Goal: Task Accomplishment & Management: Manage account settings

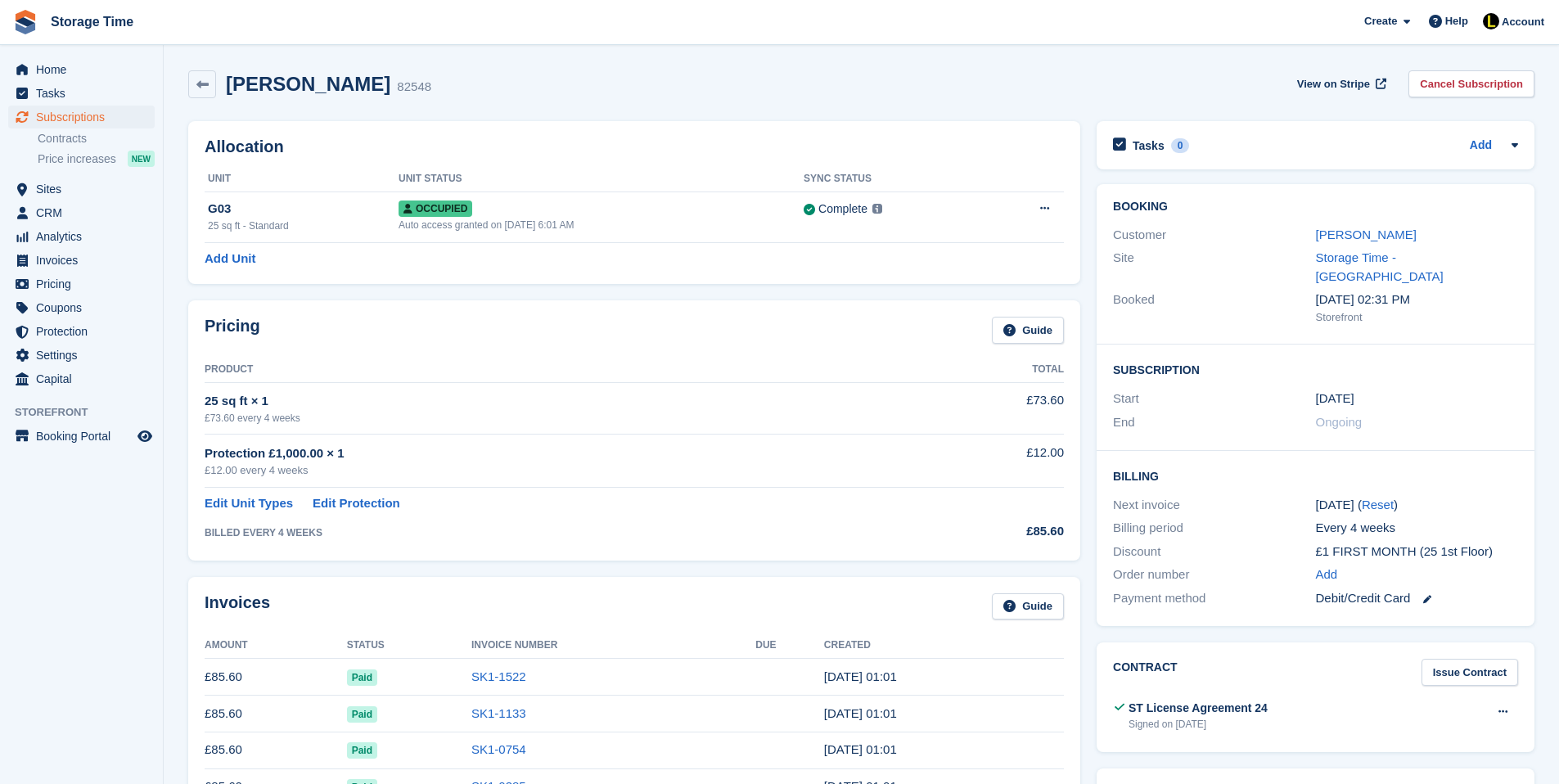
scroll to position [33, 0]
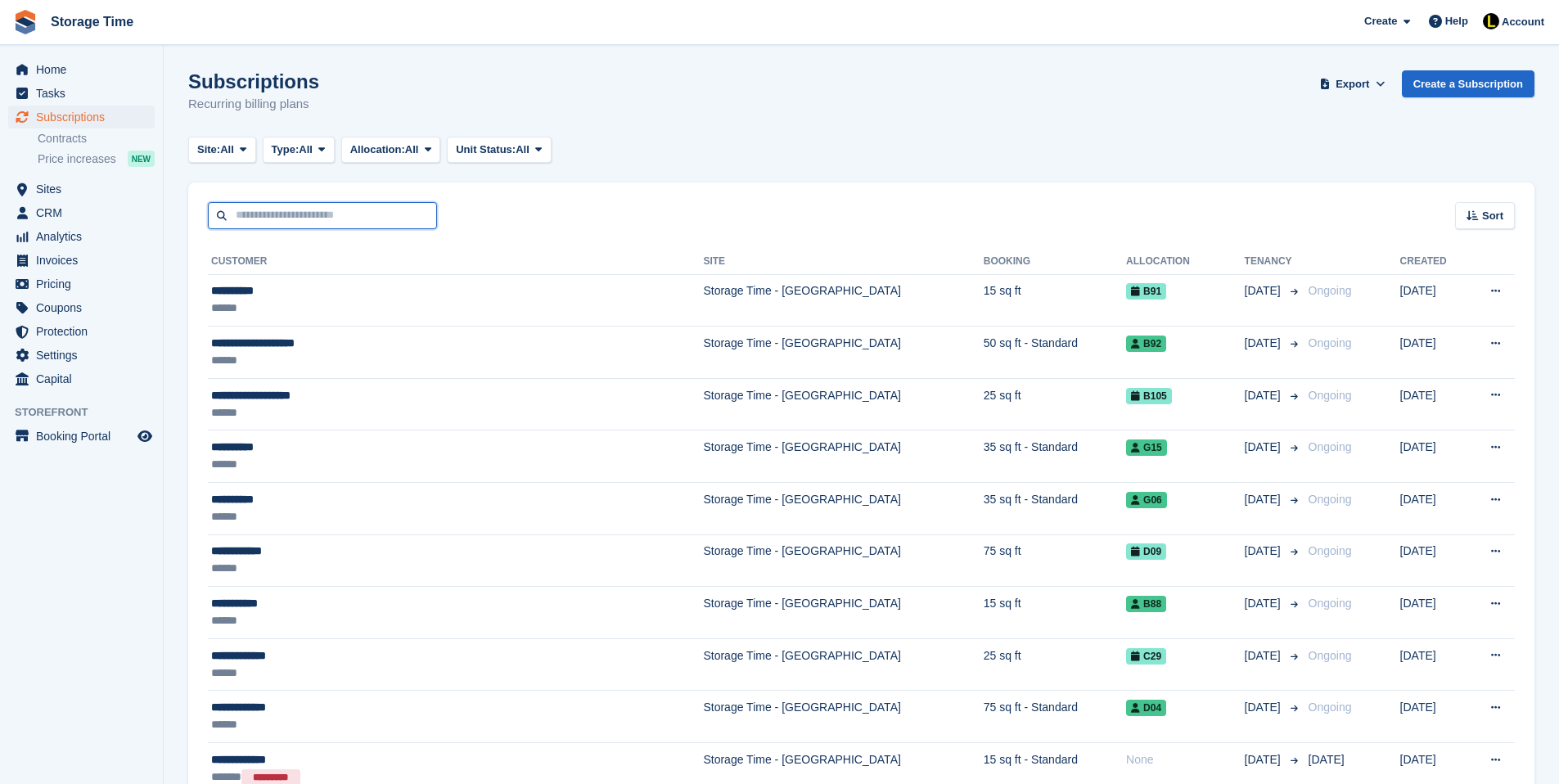
click at [310, 217] on input "text" at bounding box center [322, 216] width 229 height 27
type input "**********"
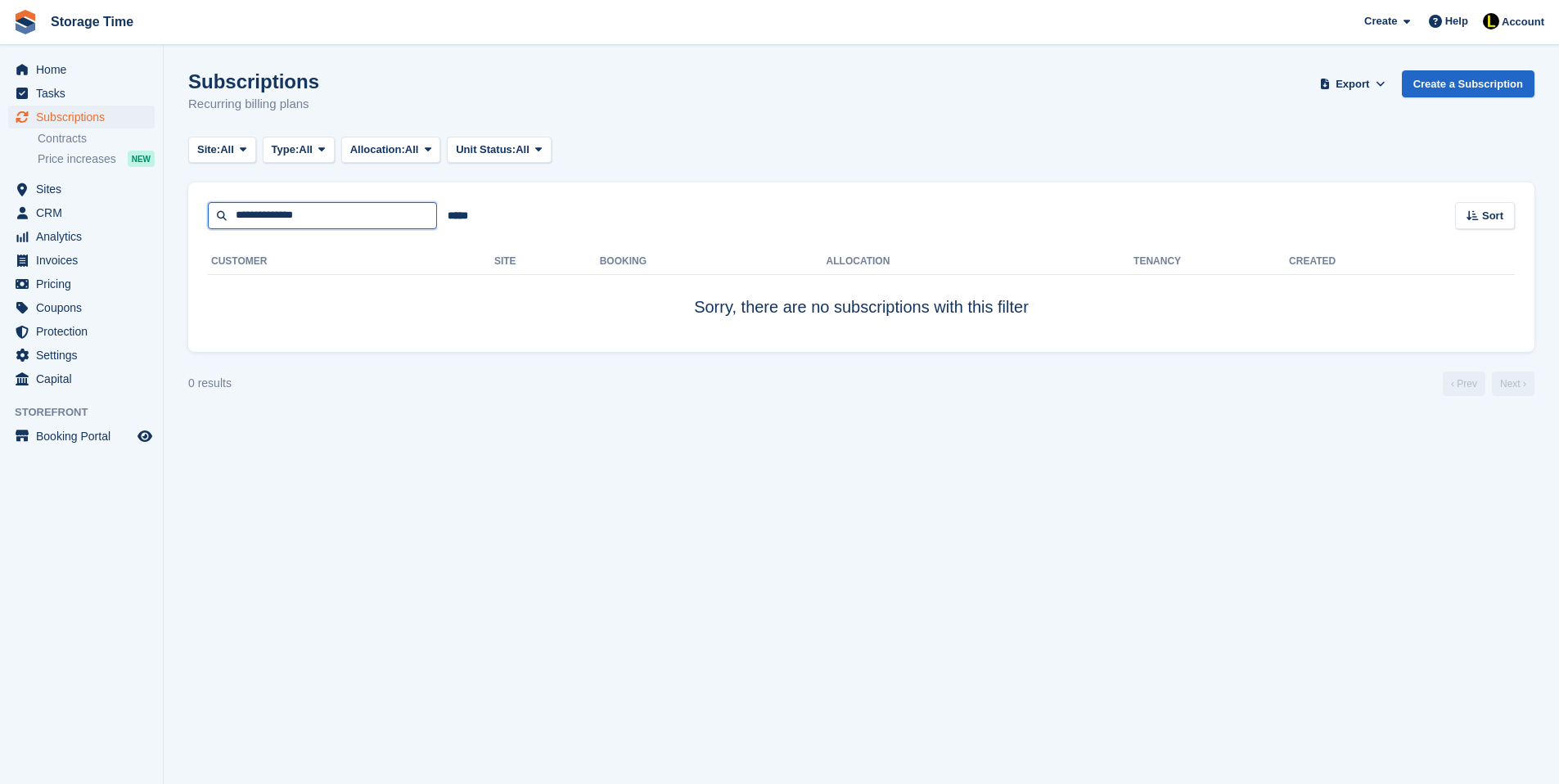
click at [341, 216] on input "**********" at bounding box center [322, 216] width 229 height 27
type input "**********"
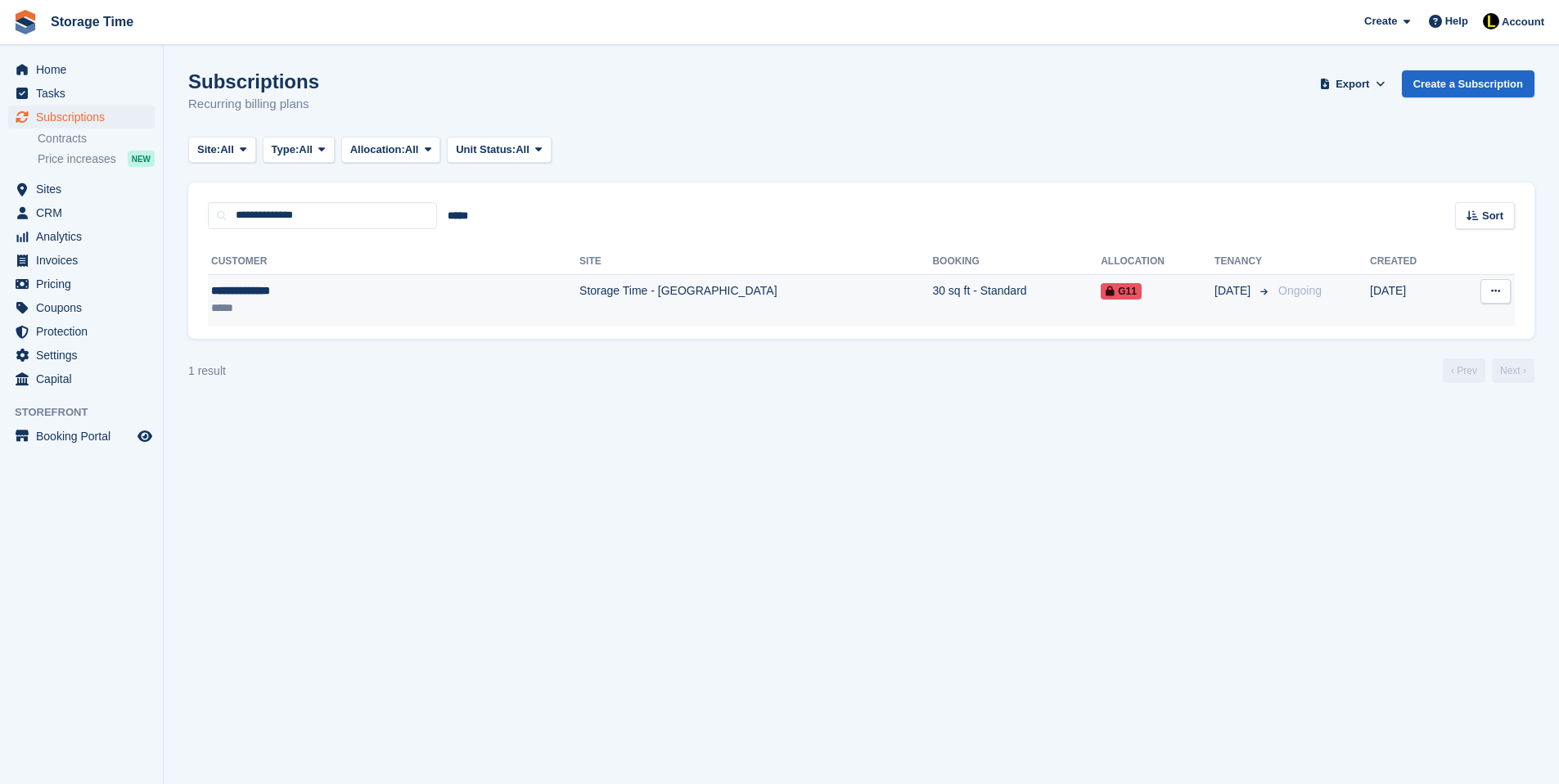
click at [395, 308] on div "*****" at bounding box center [313, 307] width 204 height 17
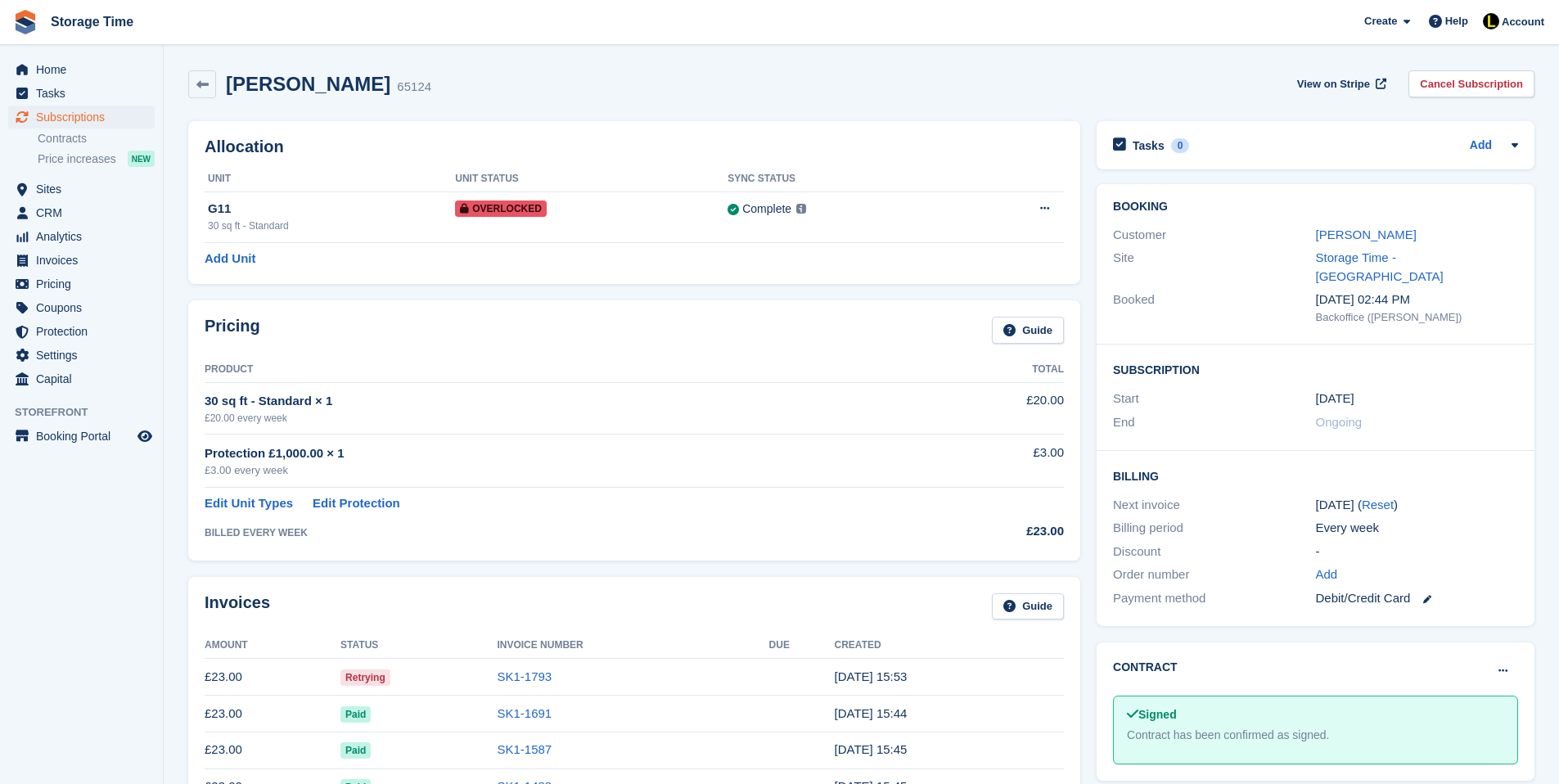
click at [568, 584] on div "Invoices Guide Amount Status Invoice Number Due Created £23.00 Retrying SK1-179…" at bounding box center [635, 744] width 892 height 334
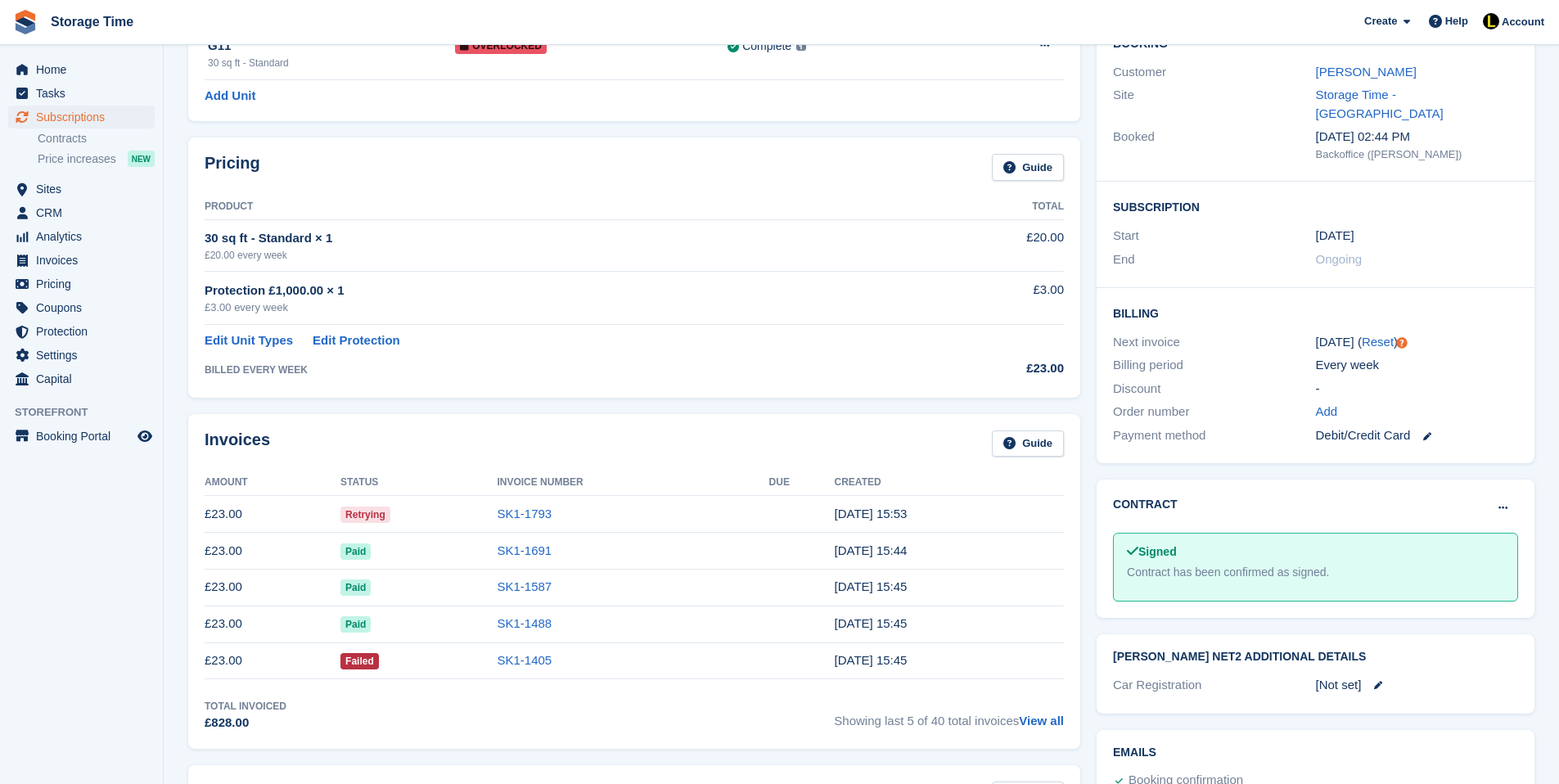
scroll to position [163, 0]
click at [1039, 713] on span "Showing last 5 of 40 total invoices View all" at bounding box center [950, 714] width 230 height 33
click at [1039, 719] on link "View all" at bounding box center [1042, 719] width 45 height 14
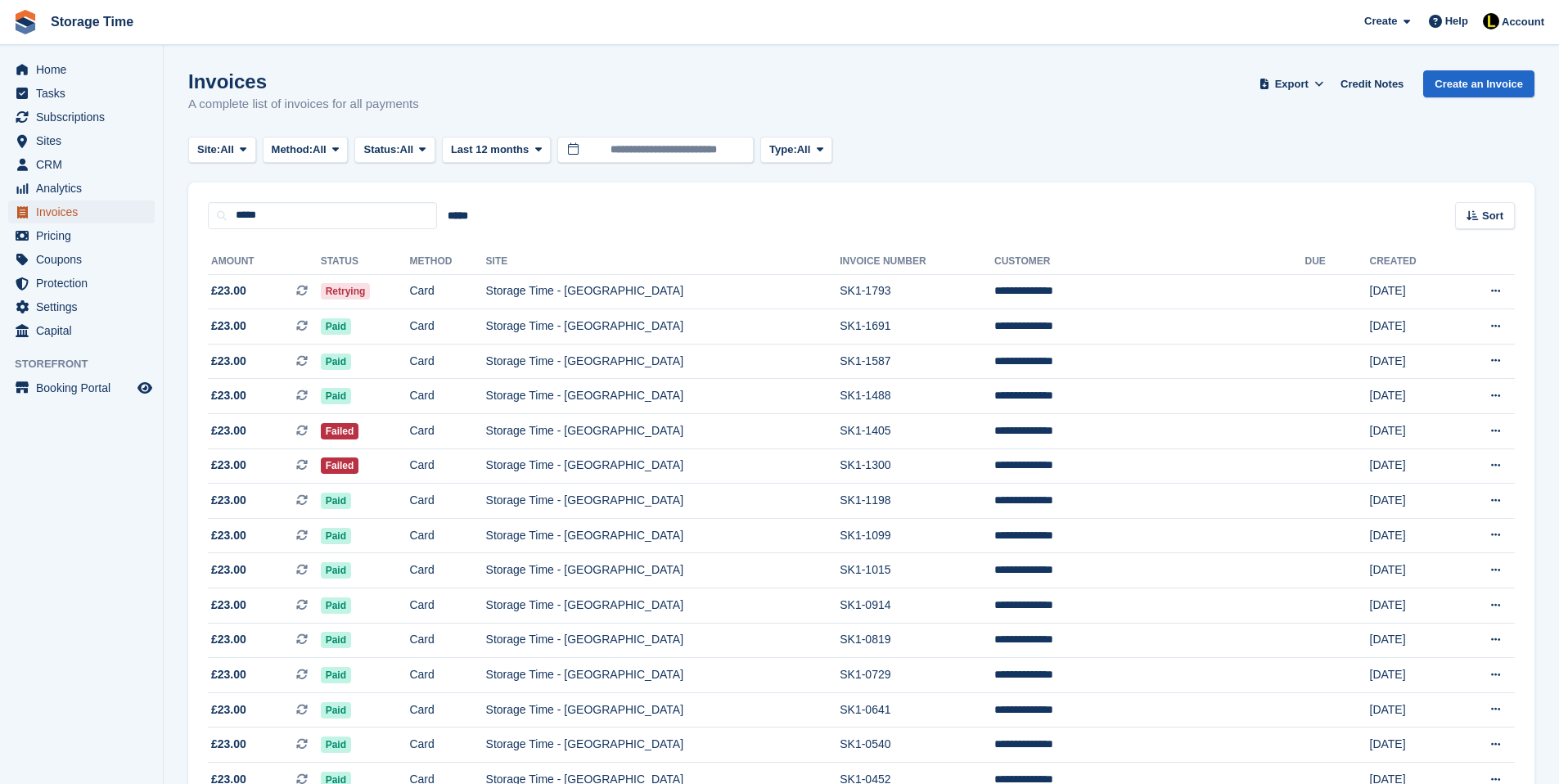
click at [74, 215] on span "Invoices" at bounding box center [85, 212] width 98 height 23
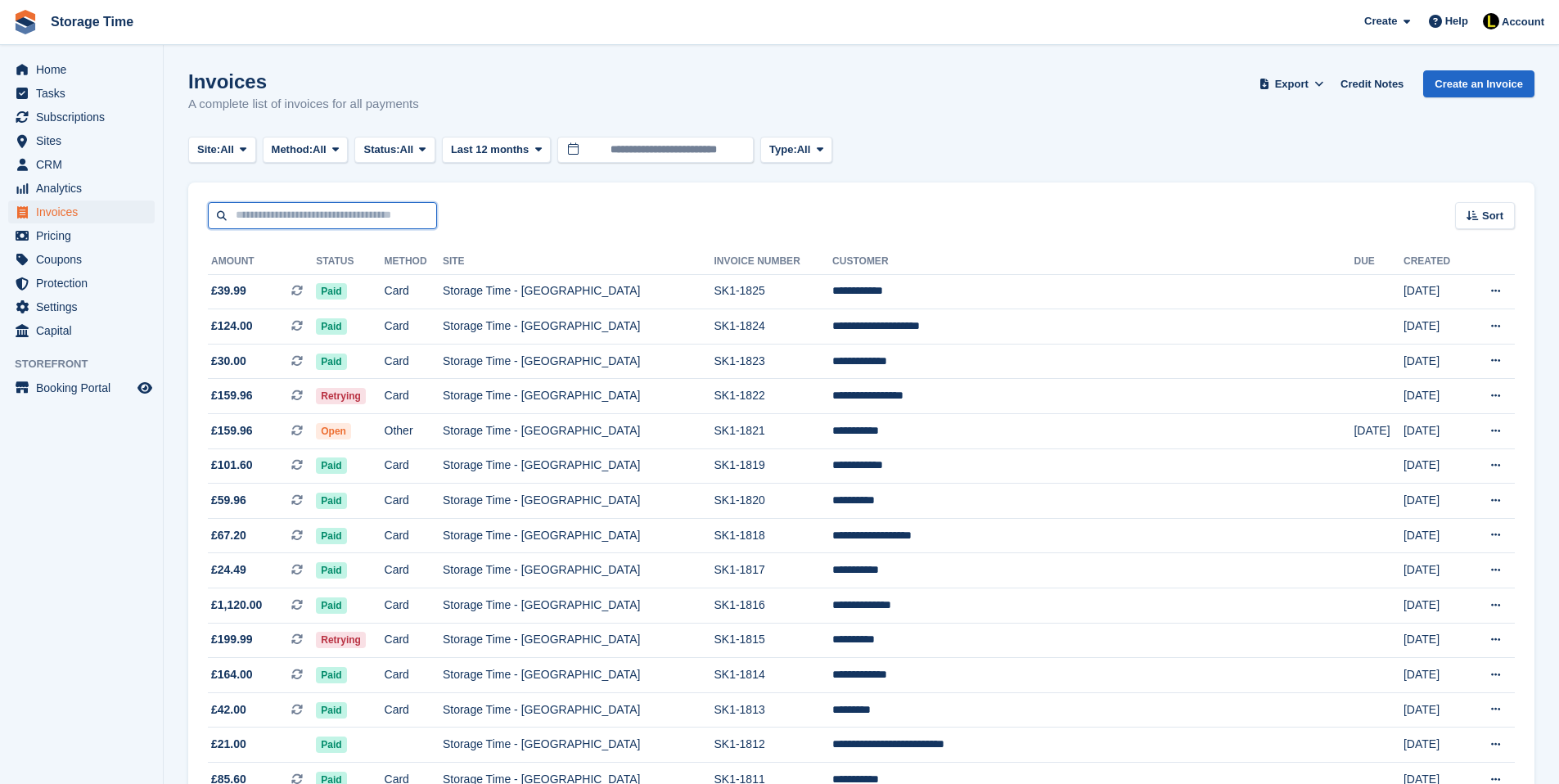
click at [302, 216] on input "text" at bounding box center [322, 216] width 229 height 27
type input "*********"
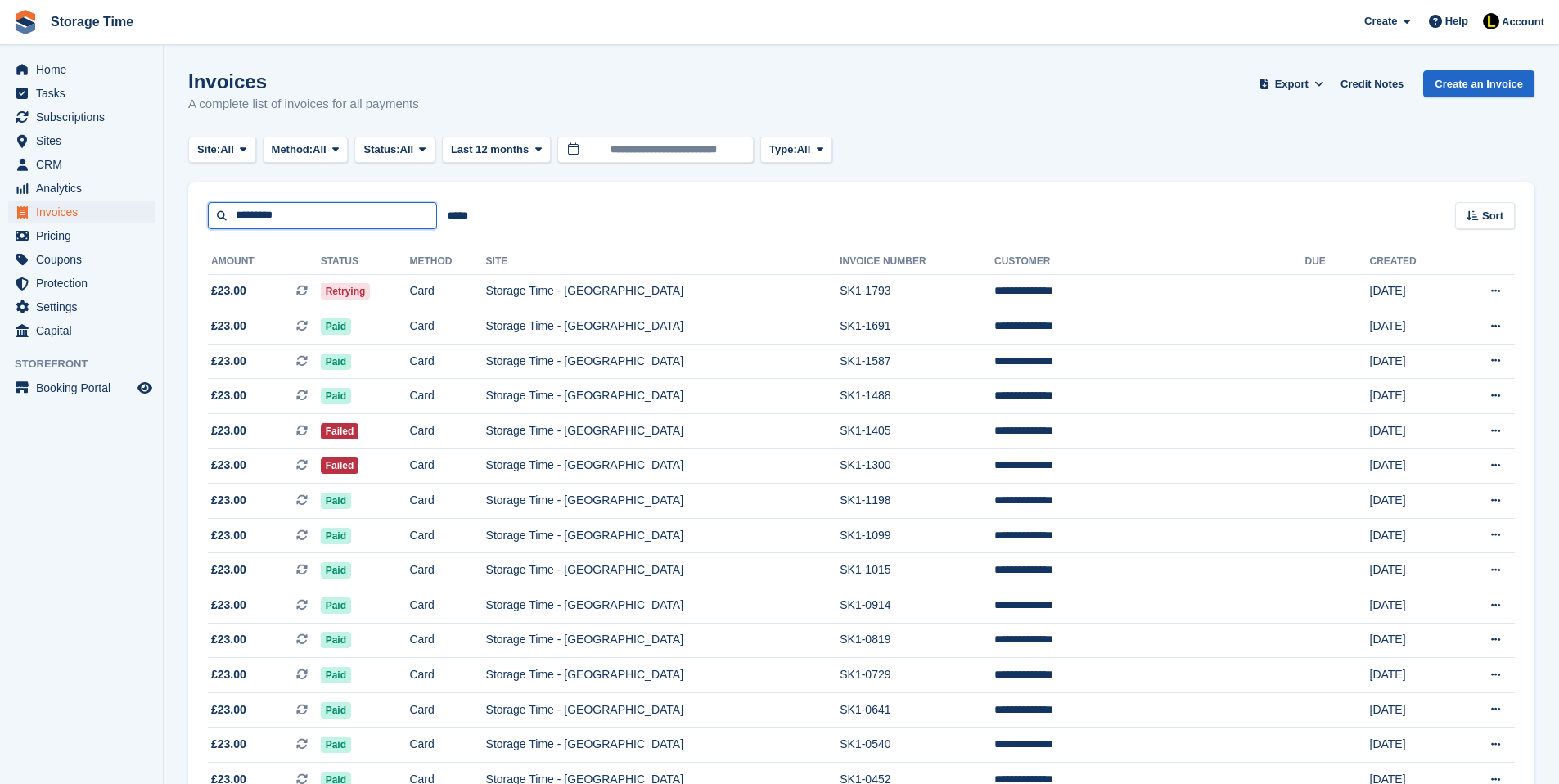
click at [338, 222] on input "*********" at bounding box center [322, 216] width 229 height 27
type input "**********"
click at [485, 284] on td "Card" at bounding box center [447, 292] width 76 height 35
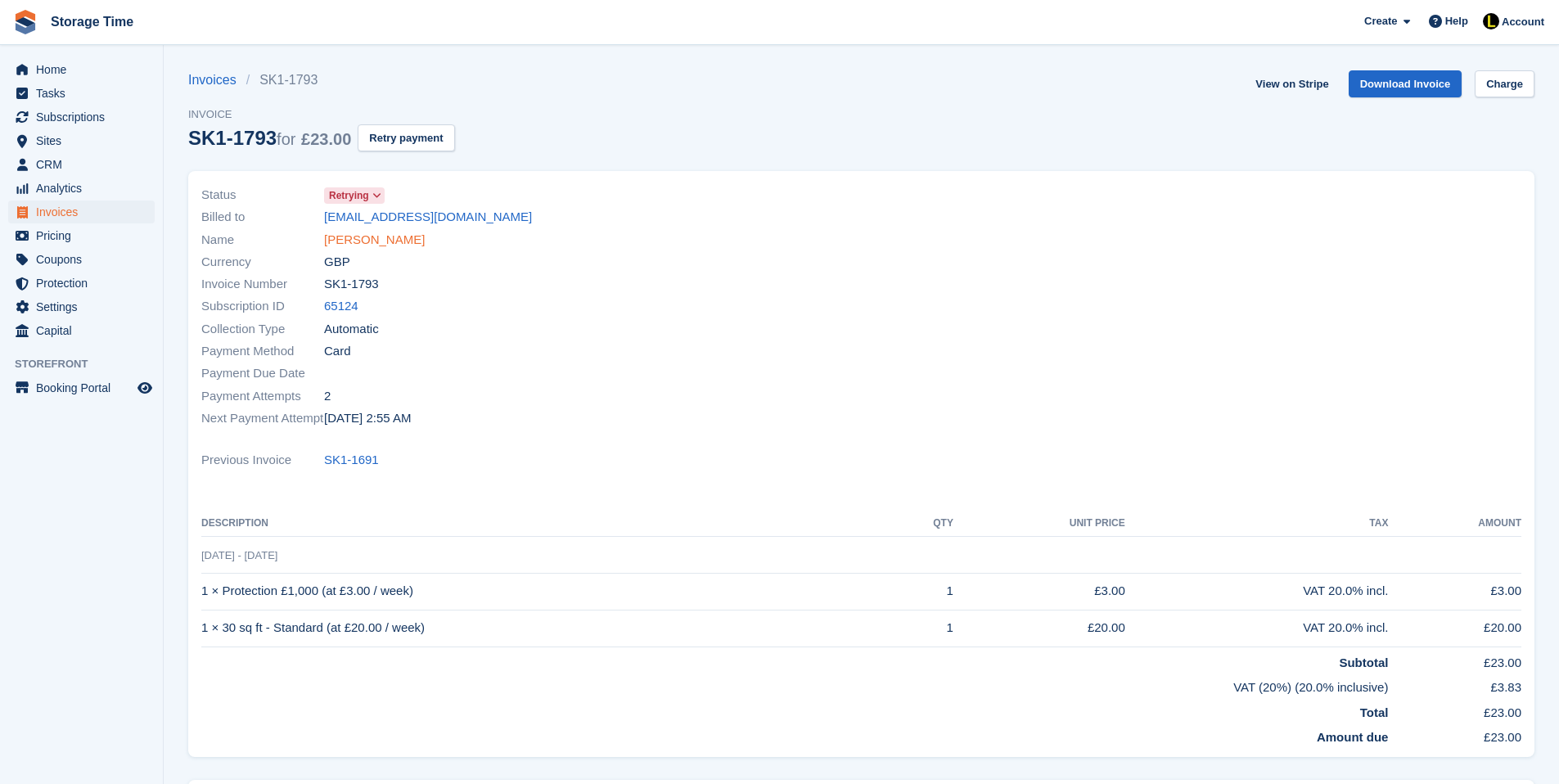
click at [376, 236] on link "Charlotte Moyo" at bounding box center [374, 240] width 100 height 19
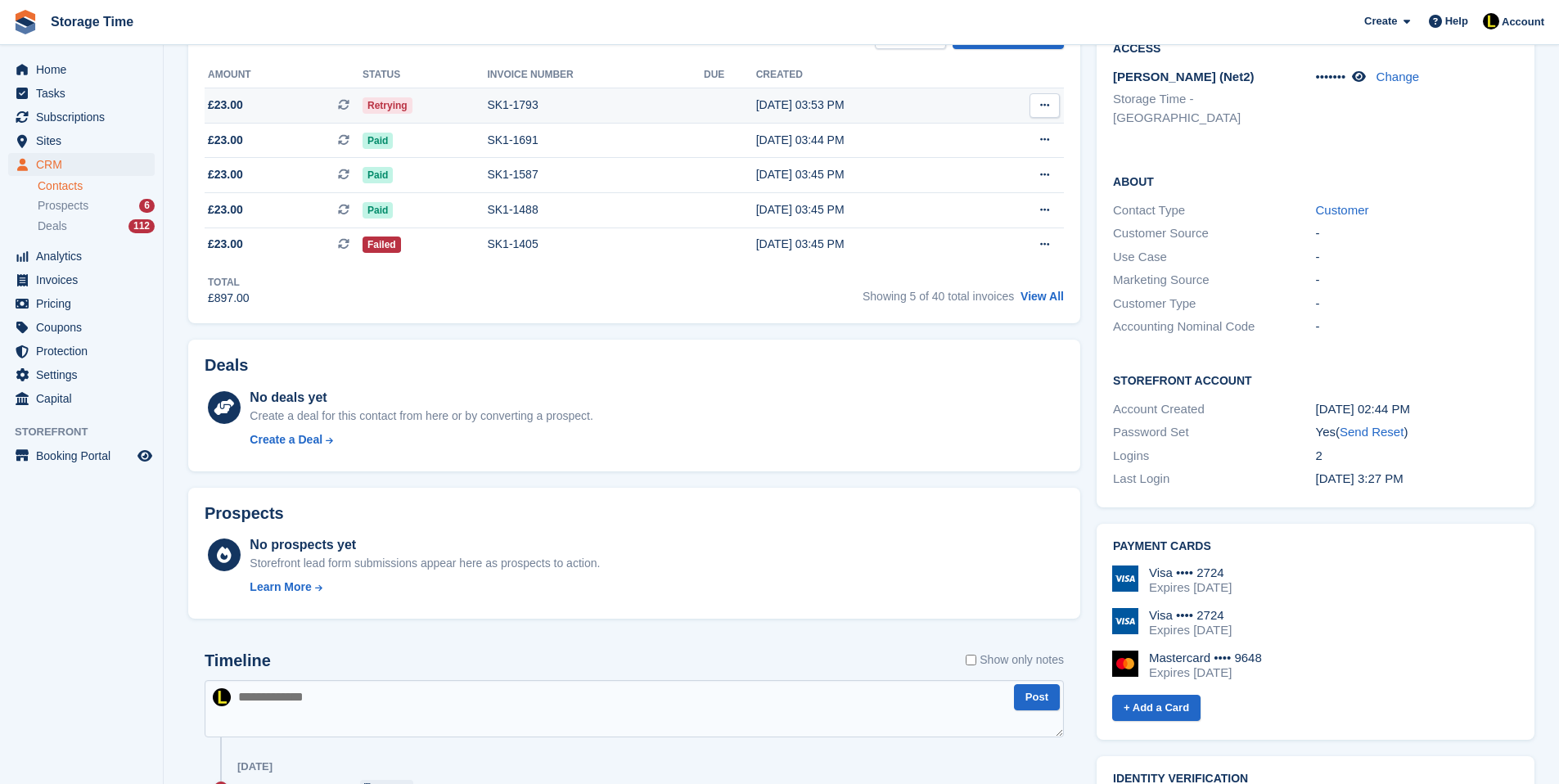
scroll to position [458, 0]
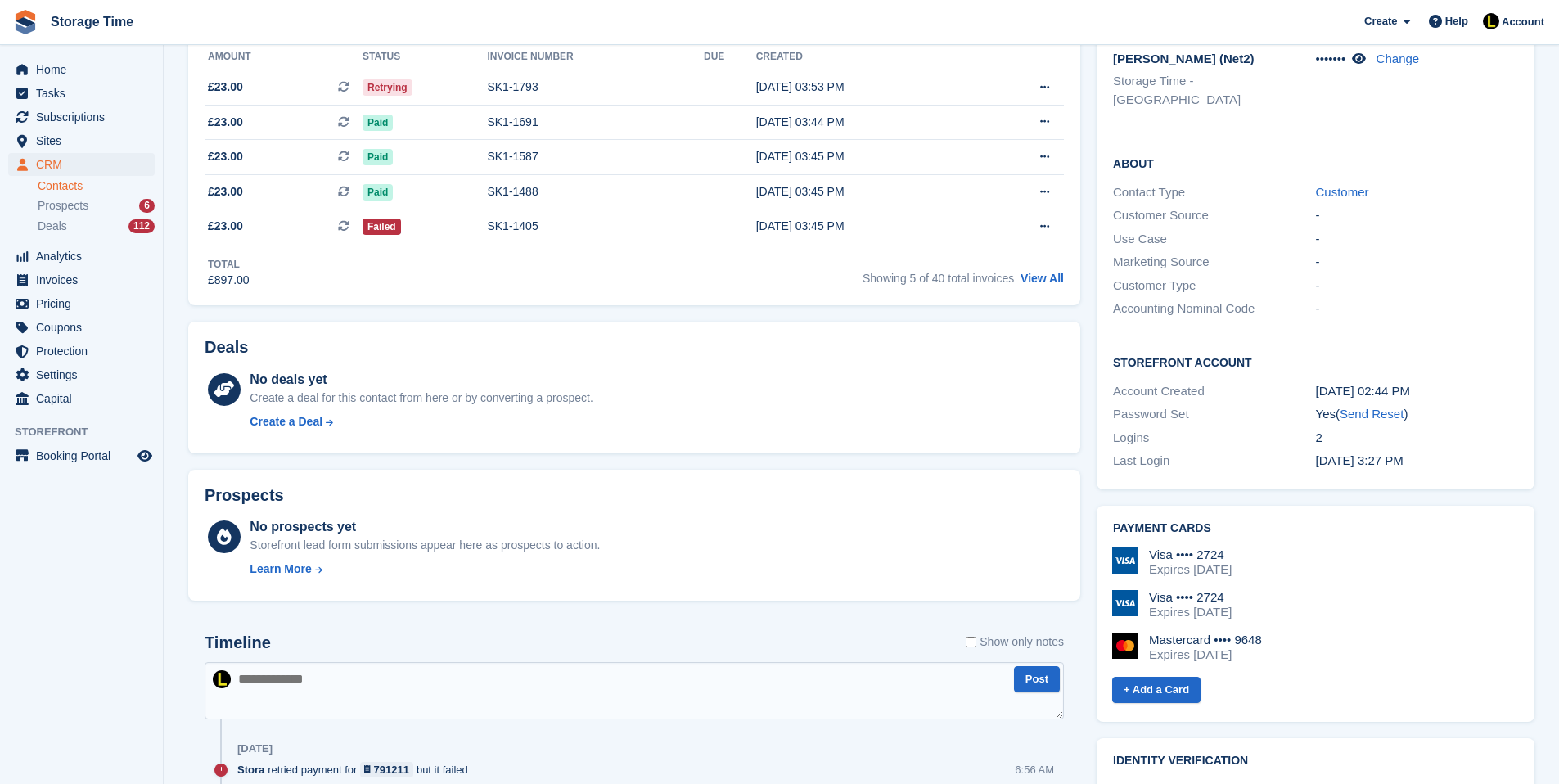
drag, startPoint x: 1286, startPoint y: 572, endPoint x: 1289, endPoint y: 613, distance: 41.1
click at [1289, 613] on div "Visa •••• 2724 Expires August 2028 Visa •••• 2724 Expires August 2028 Mastercar…" at bounding box center [1315, 610] width 406 height 127
click at [1289, 633] on div "Mastercard •••• 9648 Expires May 2028" at bounding box center [1315, 647] width 406 height 30
drag, startPoint x: 1283, startPoint y: 613, endPoint x: 1269, endPoint y: 602, distance: 17.8
click at [1269, 633] on div "Mastercard •••• 9648 Expires May 2028" at bounding box center [1315, 647] width 406 height 30
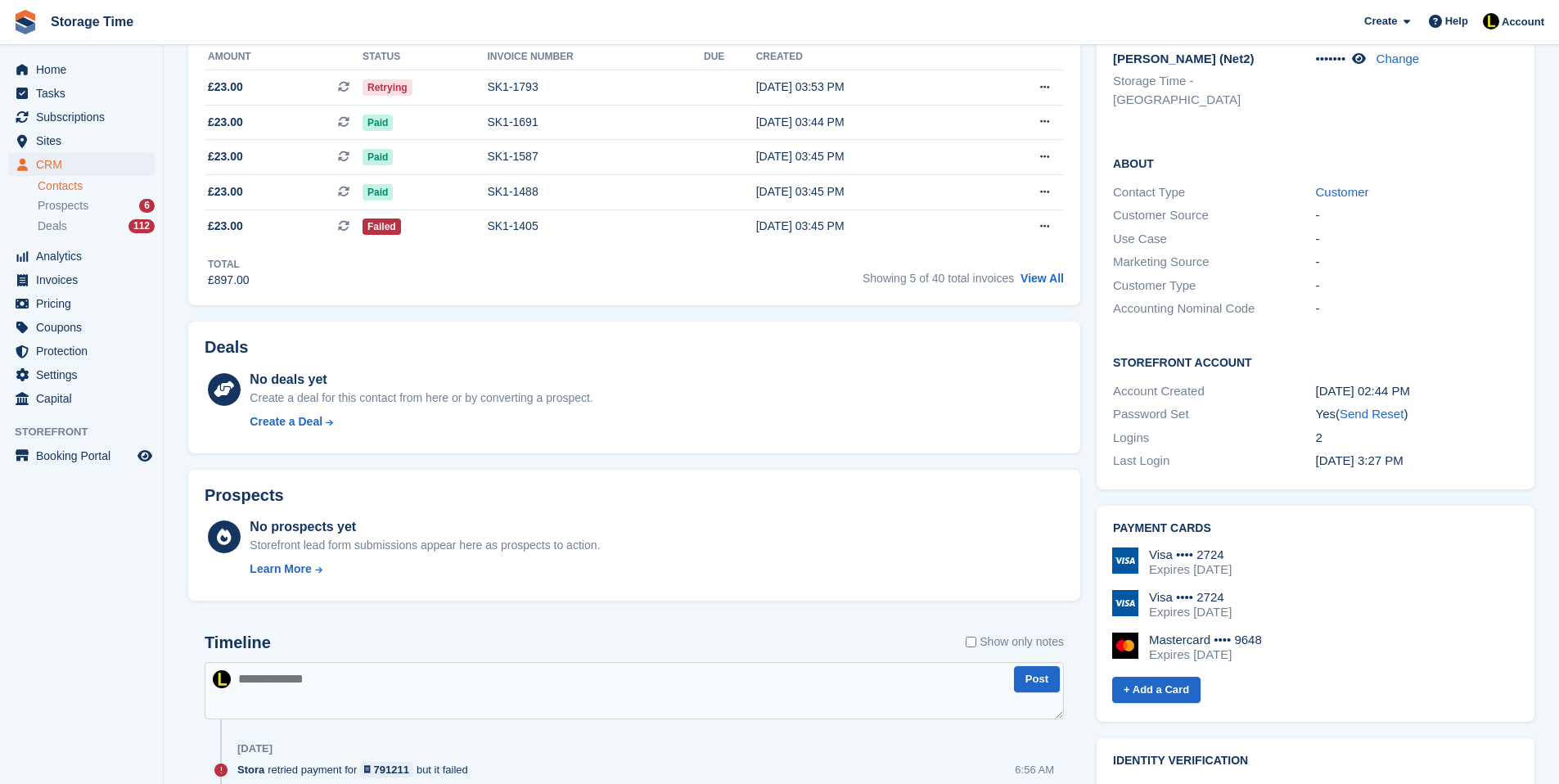
click at [1249, 590] on div "Visa •••• 2724 Expires August 2028 Visa •••• 2724 Expires August 2028 Mastercar…" at bounding box center [1315, 610] width 406 height 127
click at [1232, 605] on div "Expires August 2028" at bounding box center [1190, 612] width 83 height 15
click at [780, 356] on div "Deals" at bounding box center [634, 350] width 859 height 25
click at [1042, 285] on link "View All" at bounding box center [1042, 278] width 44 height 13
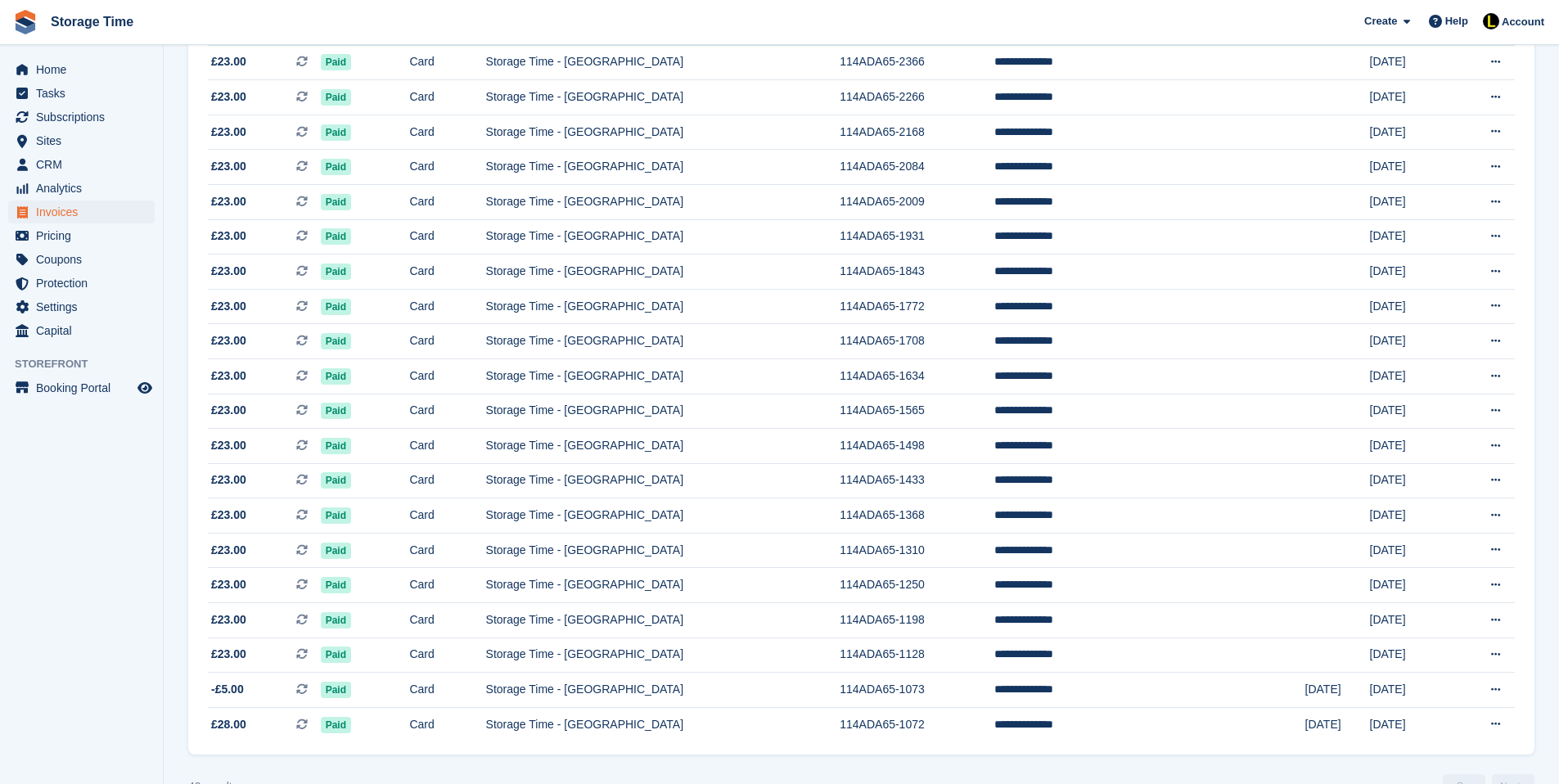
scroll to position [999, 0]
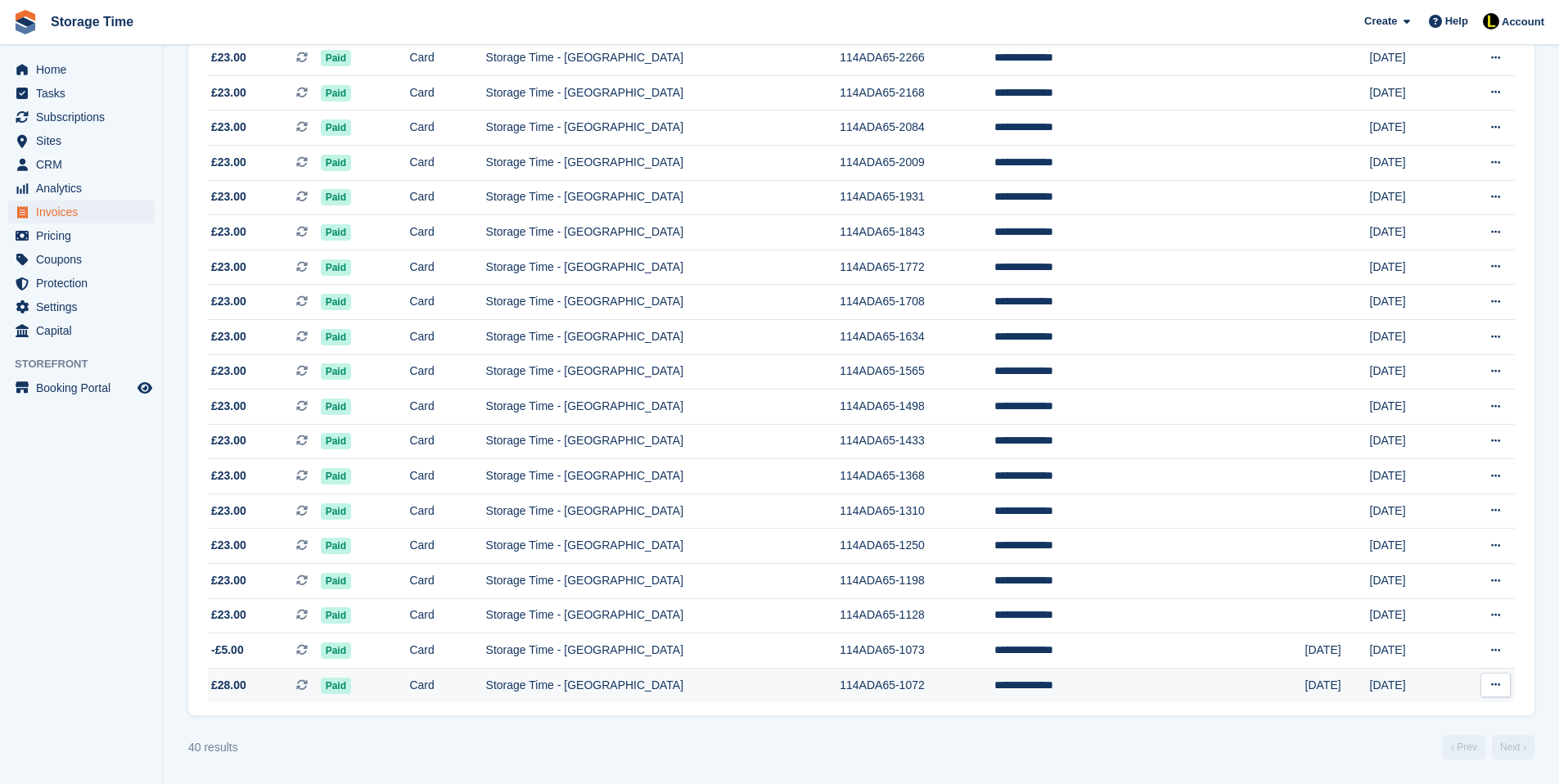
click at [269, 681] on span "£28.00 This is a recurring subscription invoice." at bounding box center [265, 685] width 113 height 17
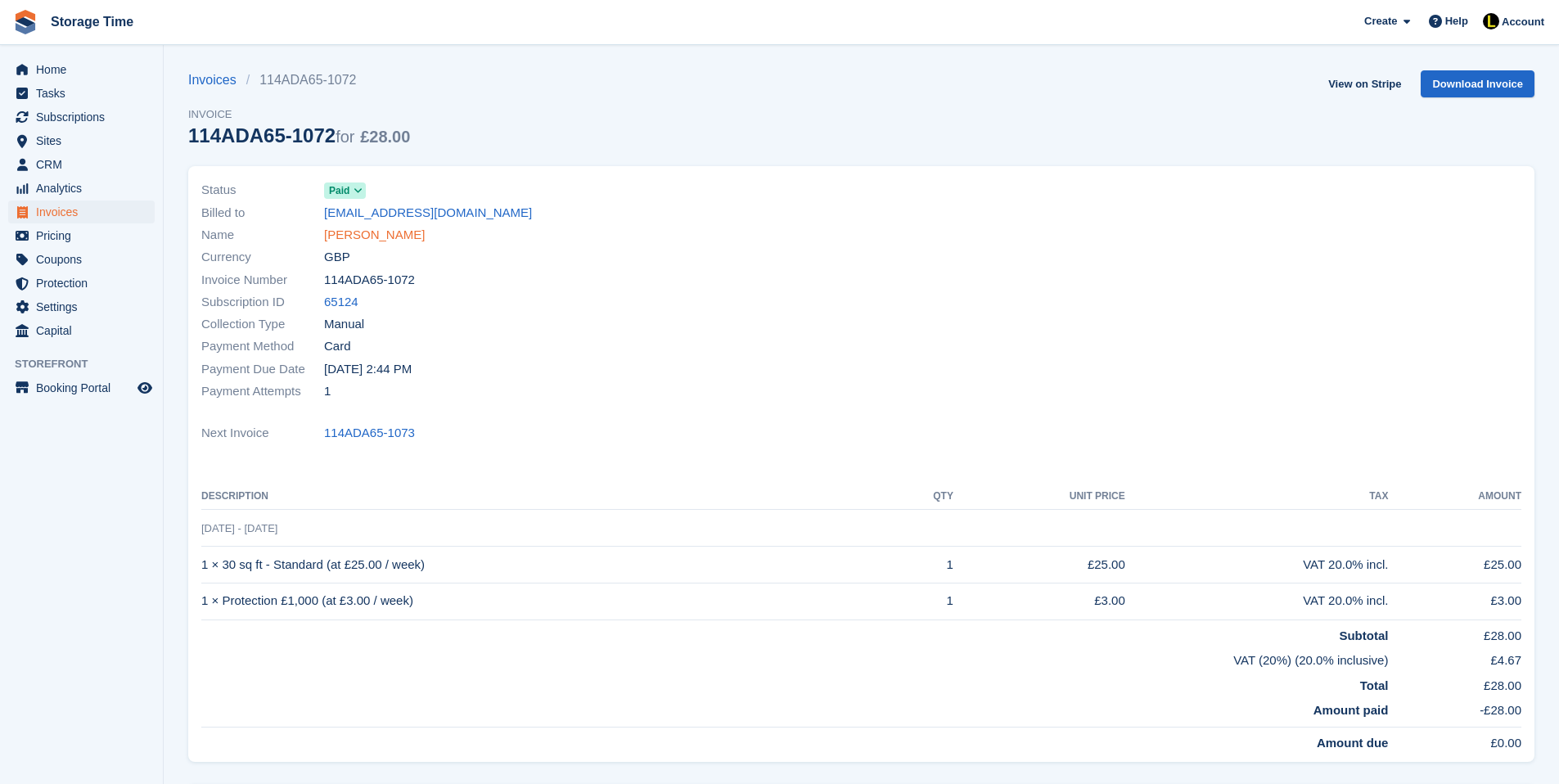
click at [400, 242] on link "Charlotte Moyo" at bounding box center [374, 235] width 100 height 19
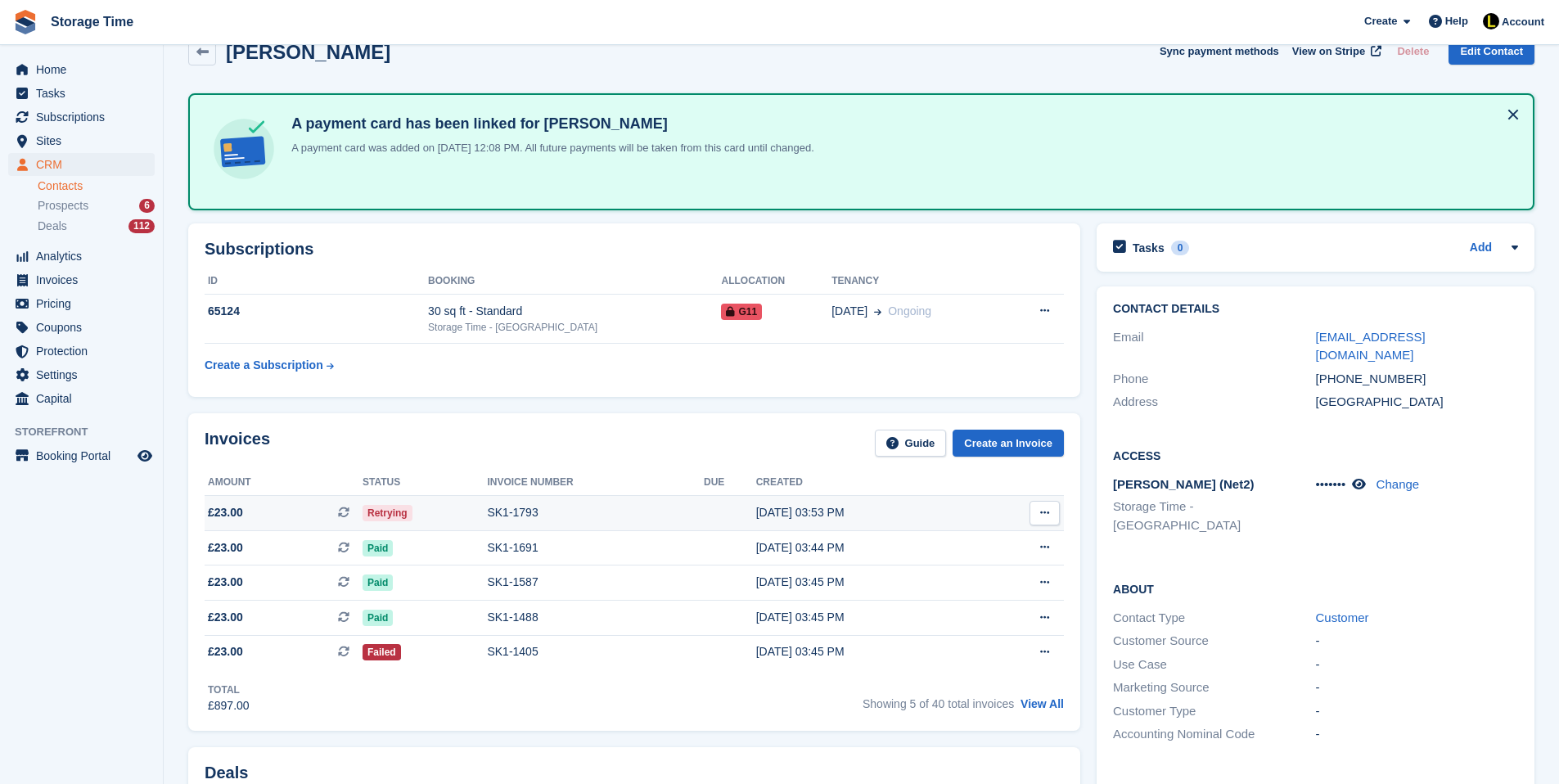
scroll to position [65, 0]
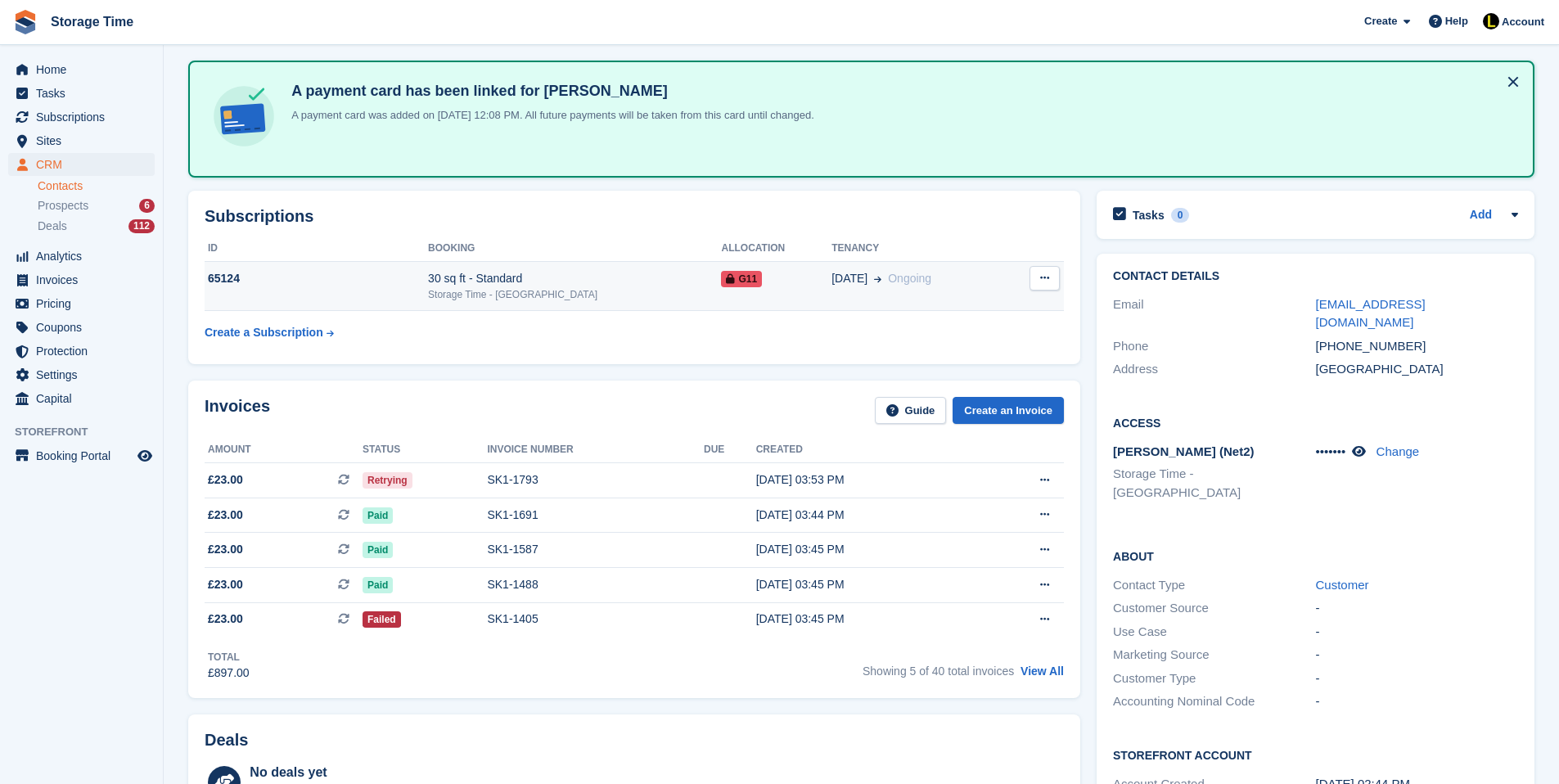
click at [626, 287] on div "Storage Time - [GEOGRAPHIC_DATA]" at bounding box center [574, 294] width 293 height 15
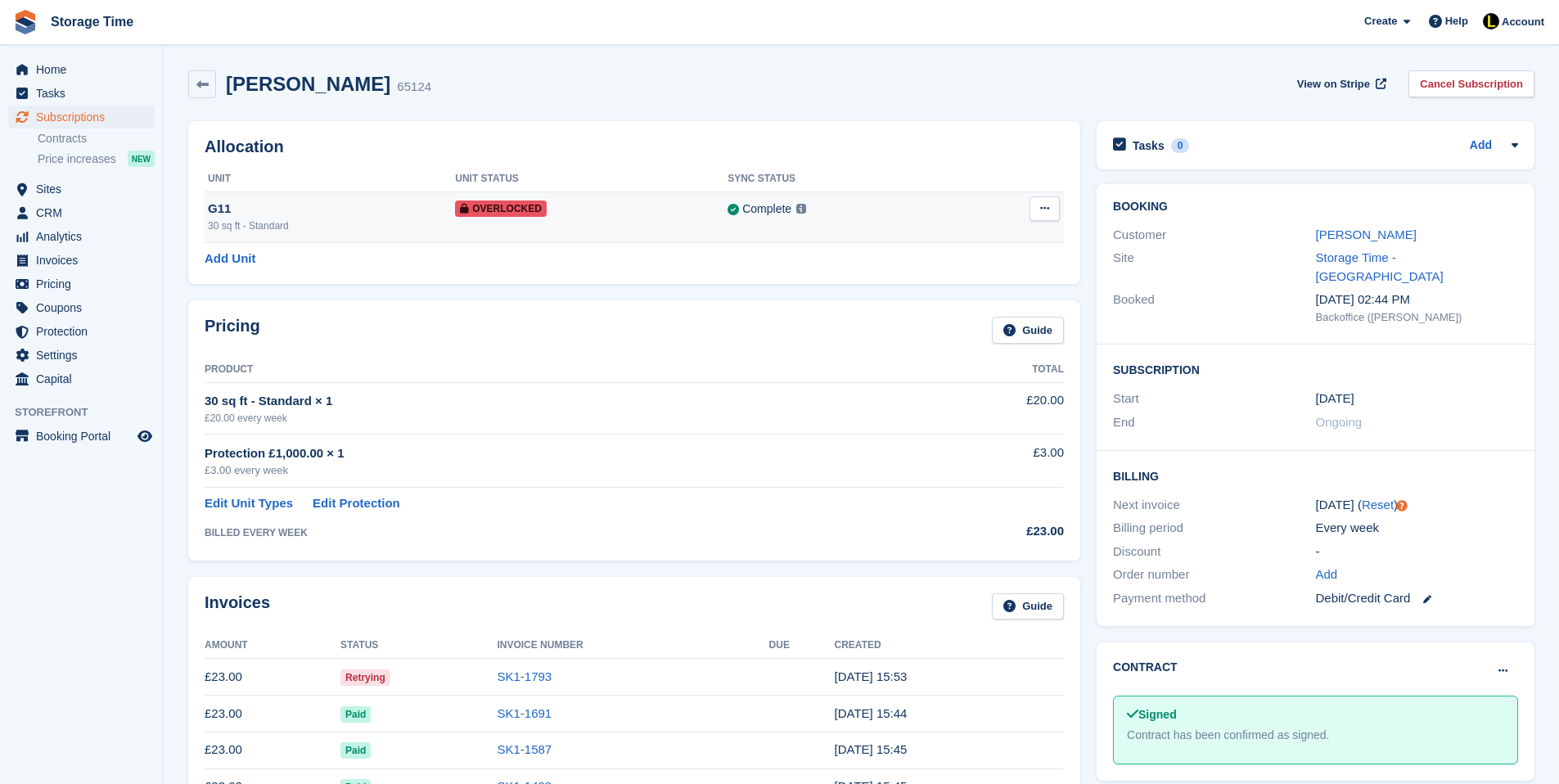
click at [602, 216] on div "Overlocked" at bounding box center [591, 208] width 272 height 17
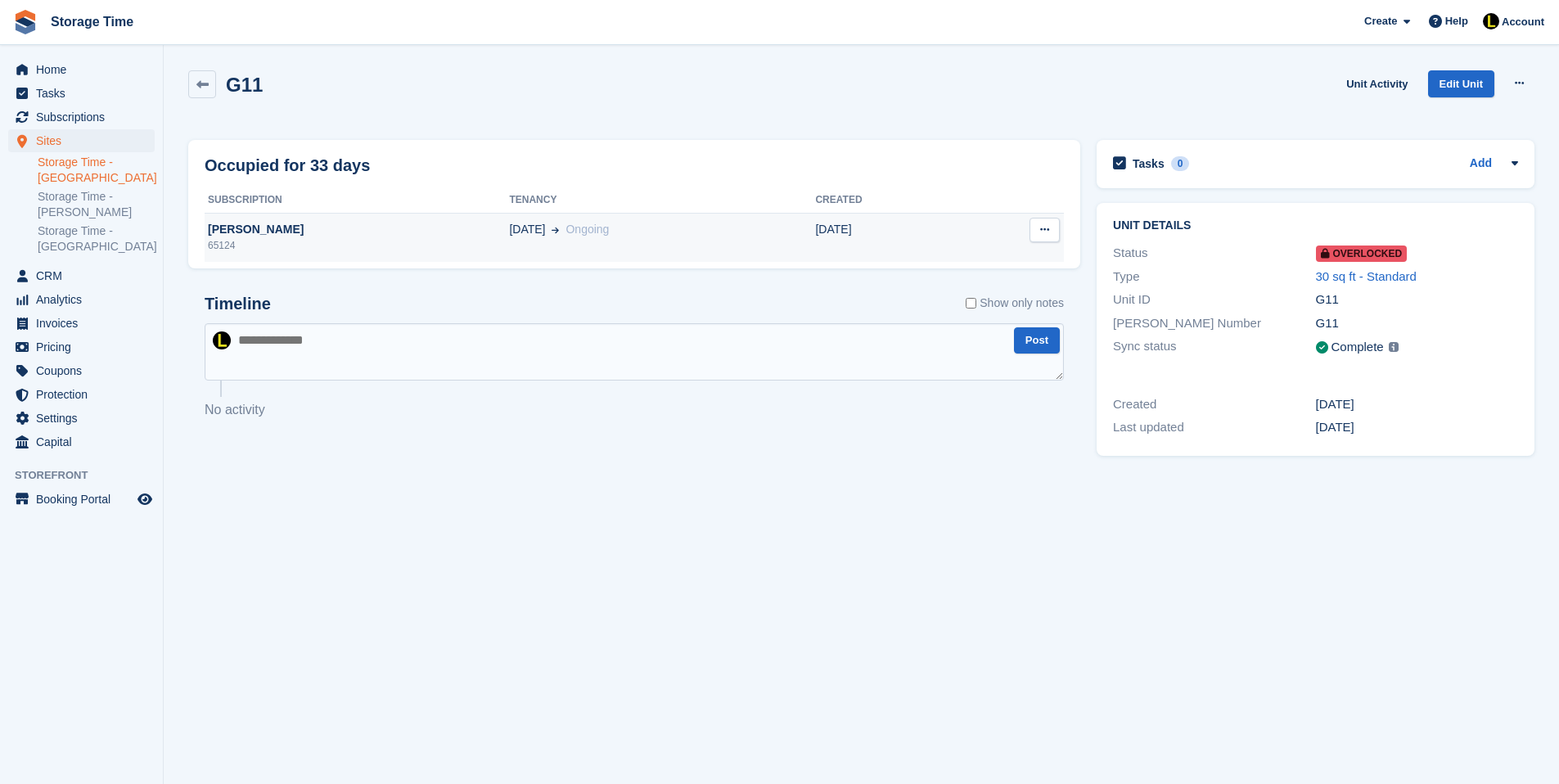
click at [643, 248] on td "09 Dec Ongoing" at bounding box center [662, 237] width 306 height 49
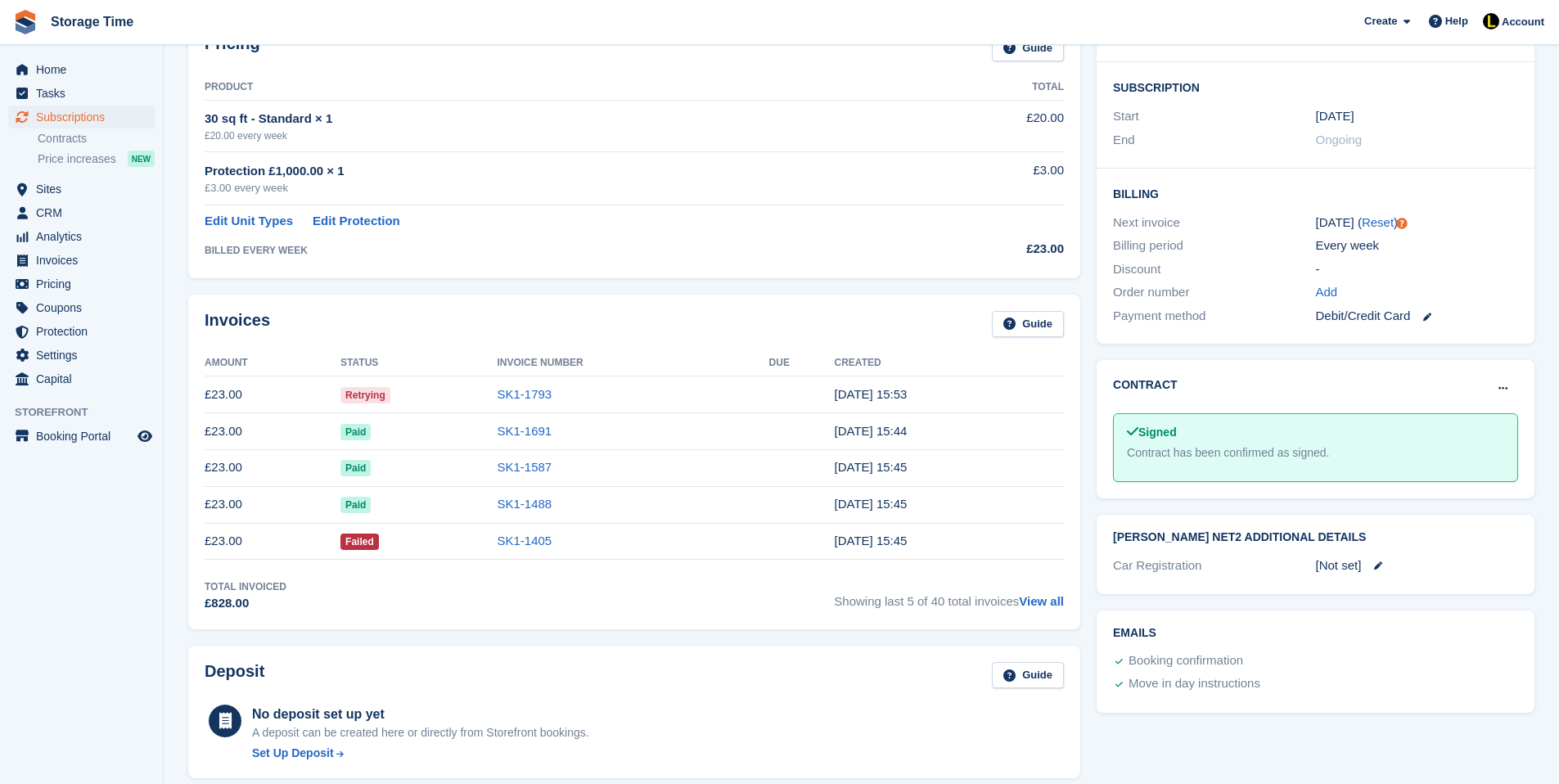
scroll to position [294, 0]
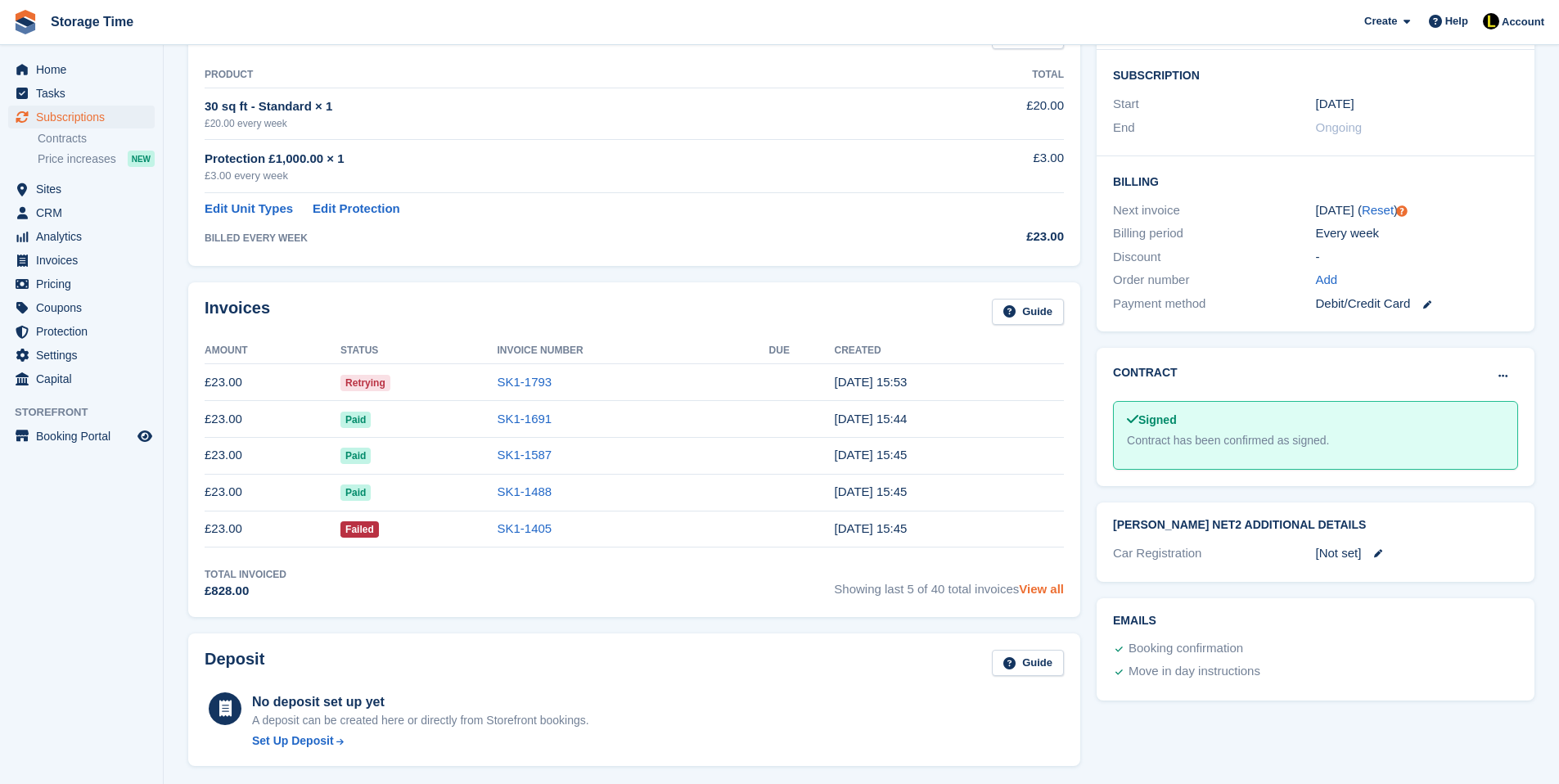
click at [1032, 594] on link "View all" at bounding box center [1042, 588] width 45 height 14
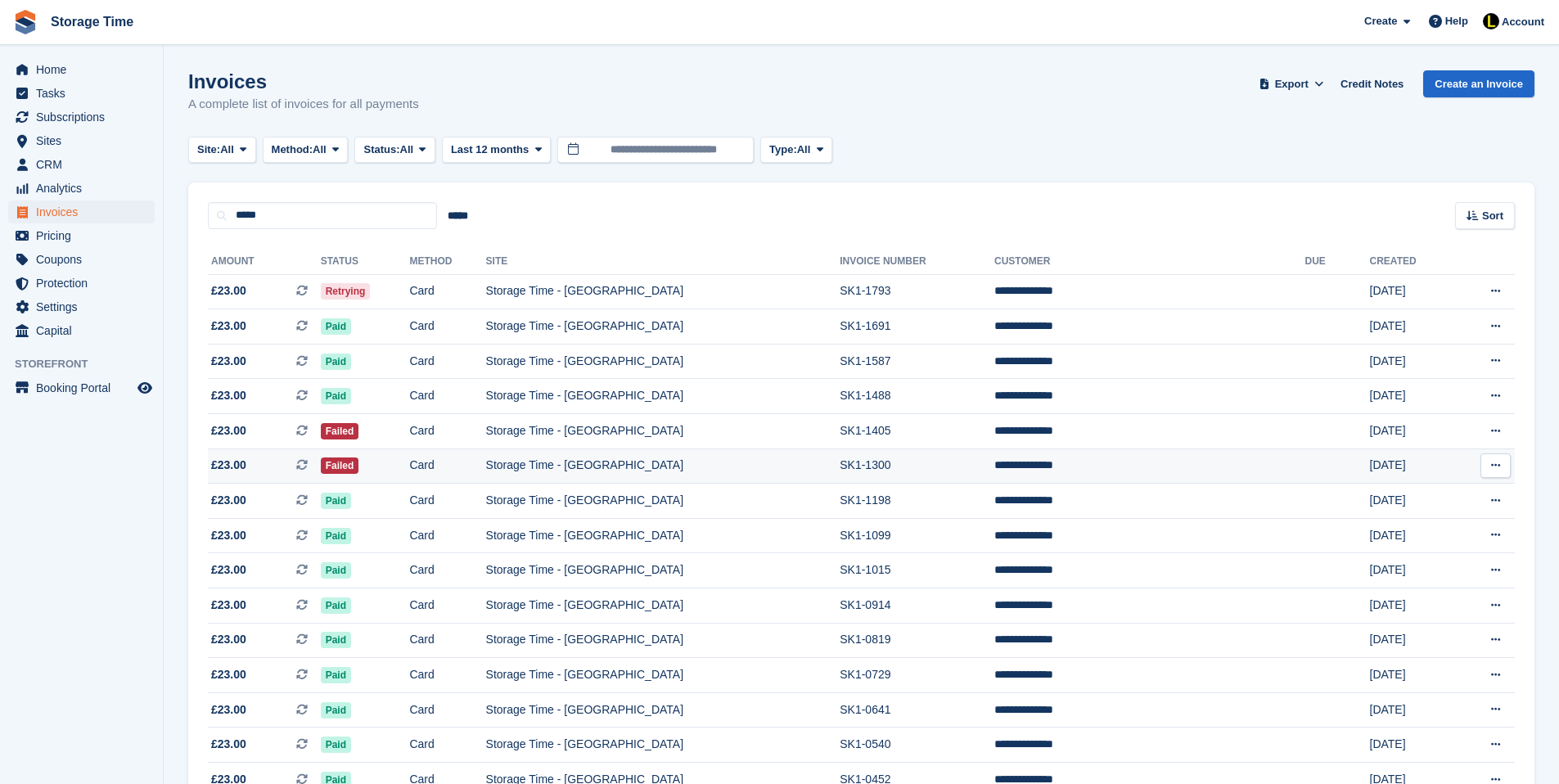
click at [836, 464] on td "Storage Time - [GEOGRAPHIC_DATA]" at bounding box center [662, 466] width 354 height 35
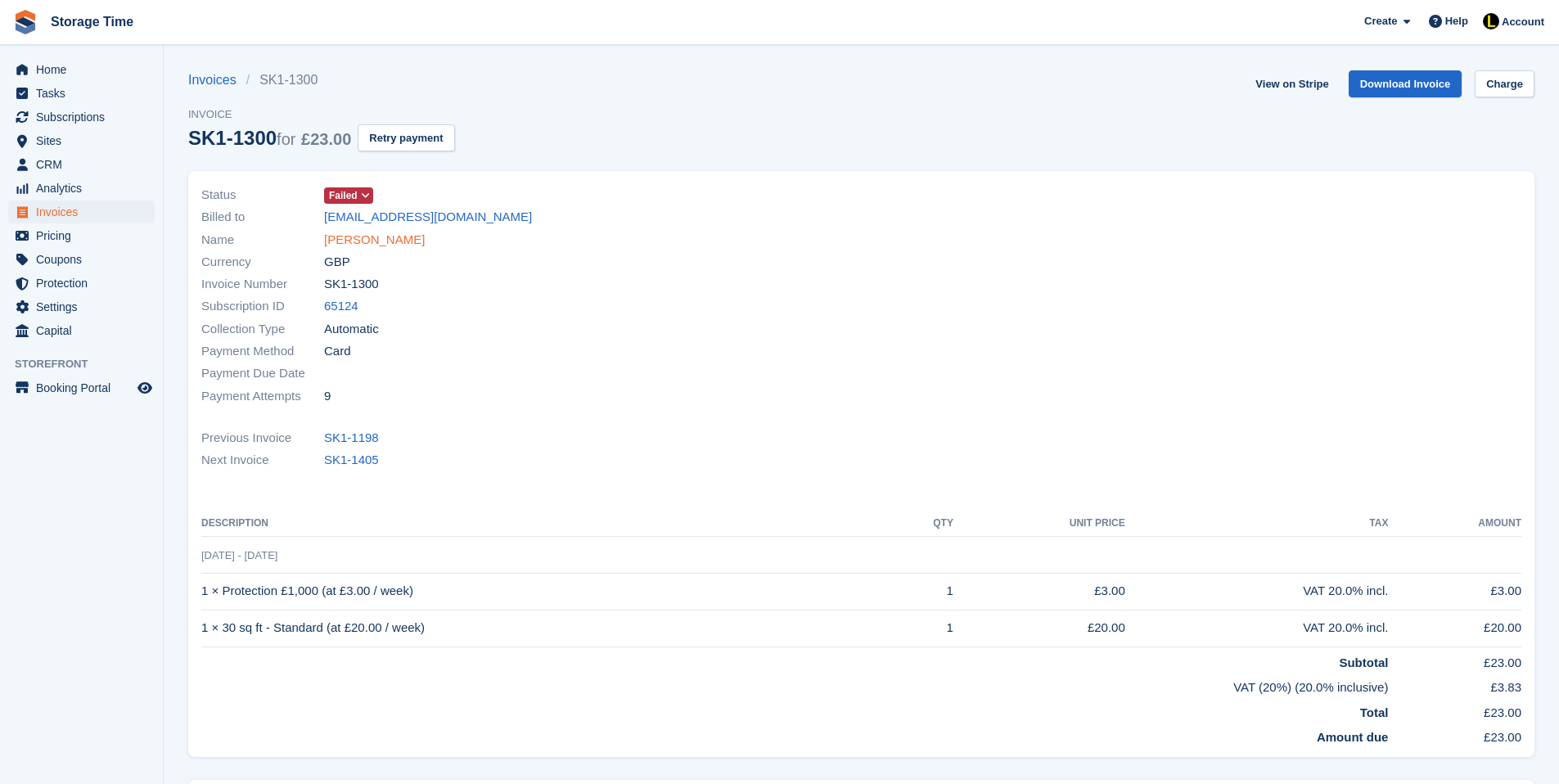
click at [395, 233] on link "[PERSON_NAME]" at bounding box center [374, 240] width 100 height 19
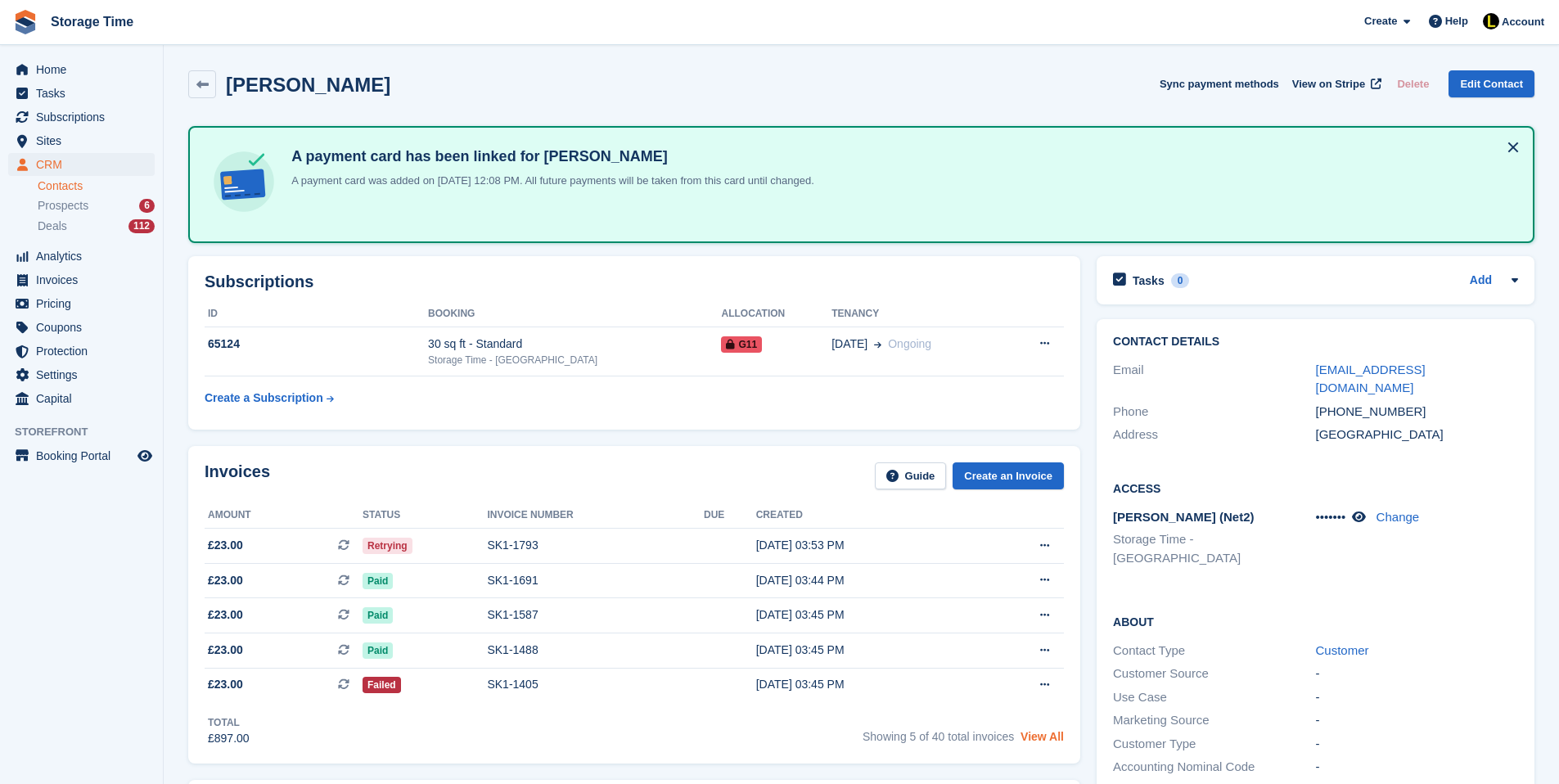
click at [1042, 743] on link "View All" at bounding box center [1042, 737] width 44 height 13
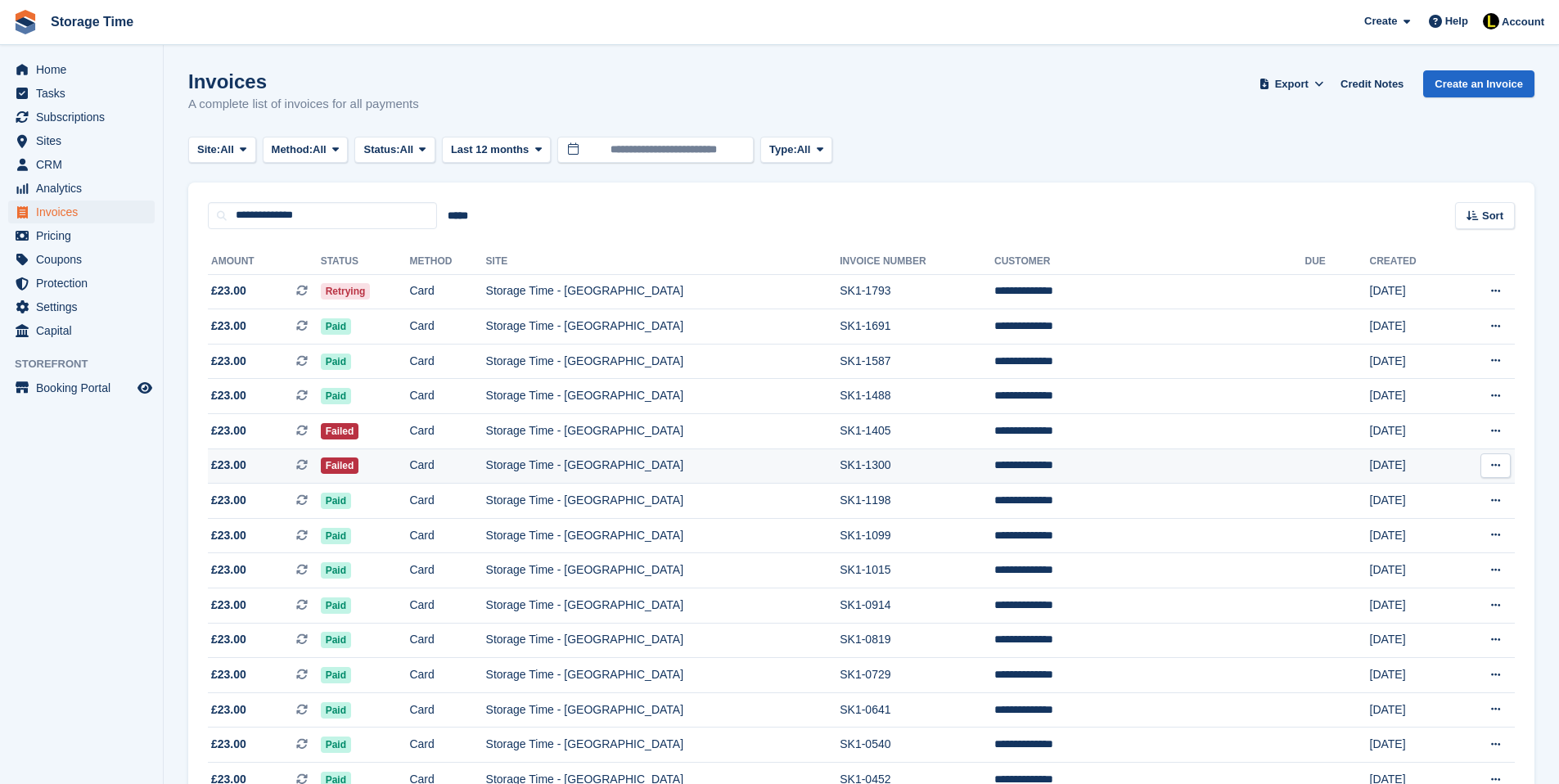
click at [410, 472] on td "Failed" at bounding box center [365, 466] width 89 height 35
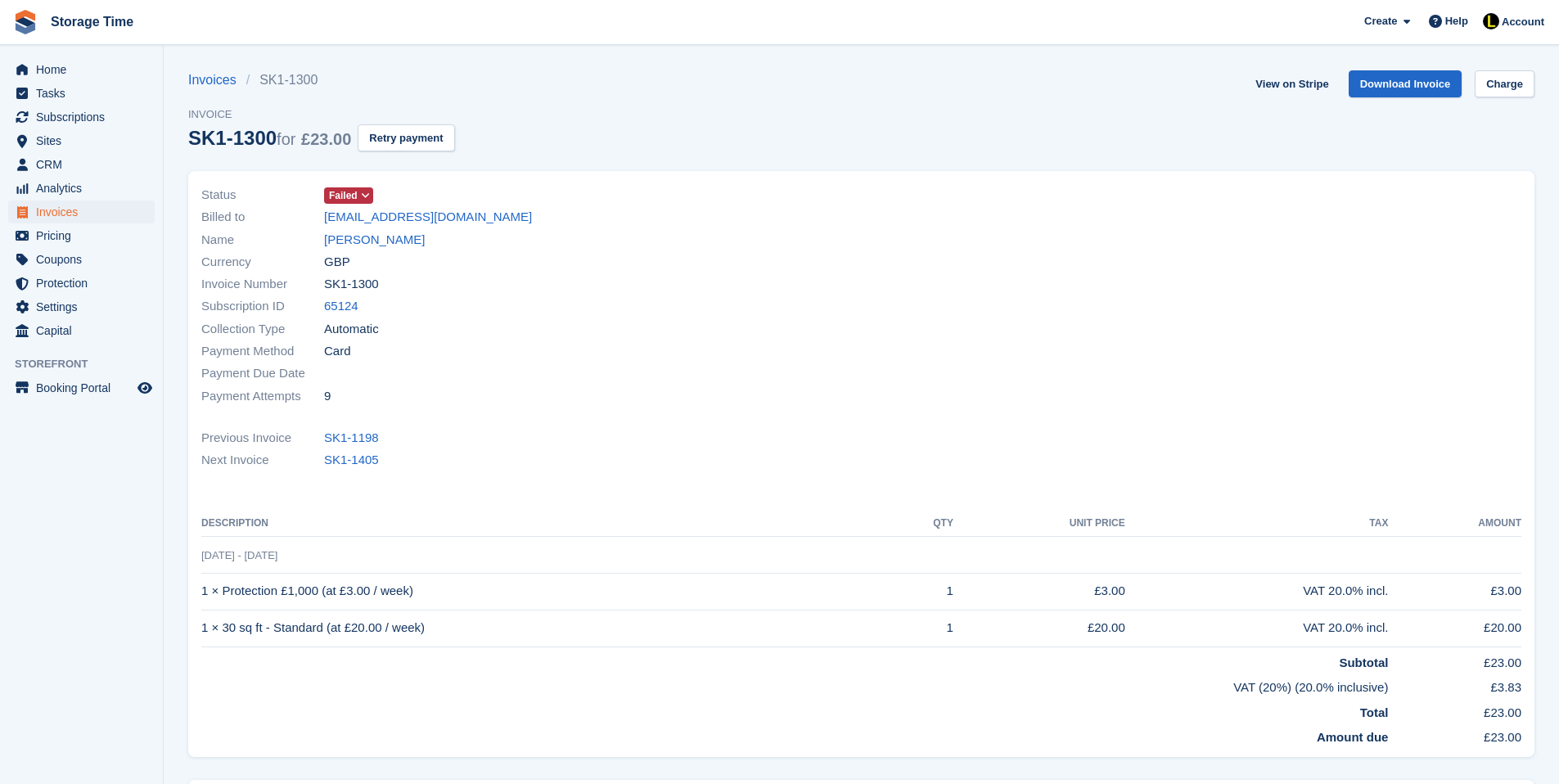
click at [360, 196] on span at bounding box center [366, 195] width 13 height 13
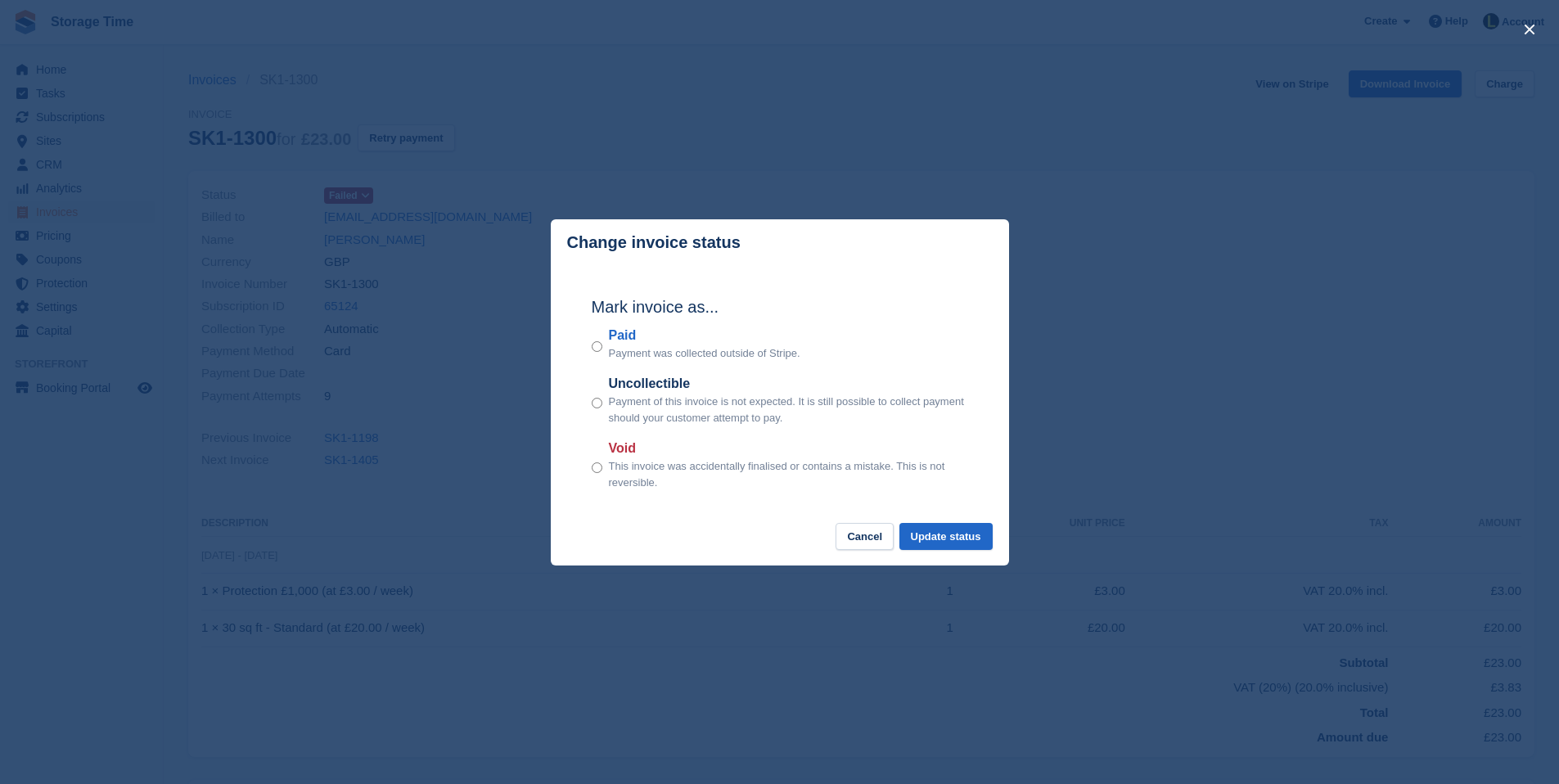
click at [611, 346] on p "Payment was collected outside of Stripe." at bounding box center [704, 354] width 191 height 17
click at [931, 536] on button "Update status" at bounding box center [946, 536] width 93 height 27
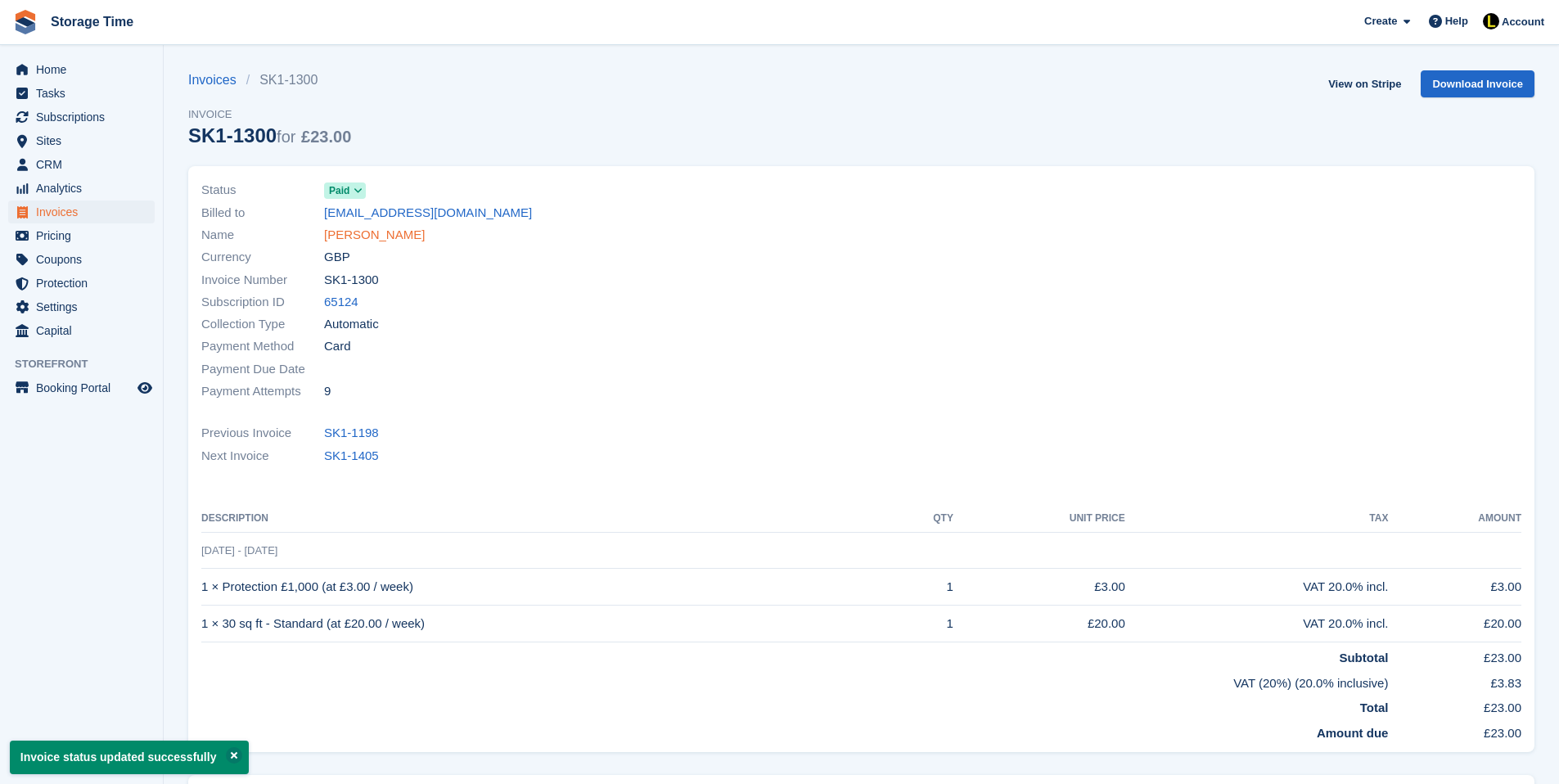
click at [393, 231] on link "Charlotte Moyo" at bounding box center [374, 235] width 100 height 19
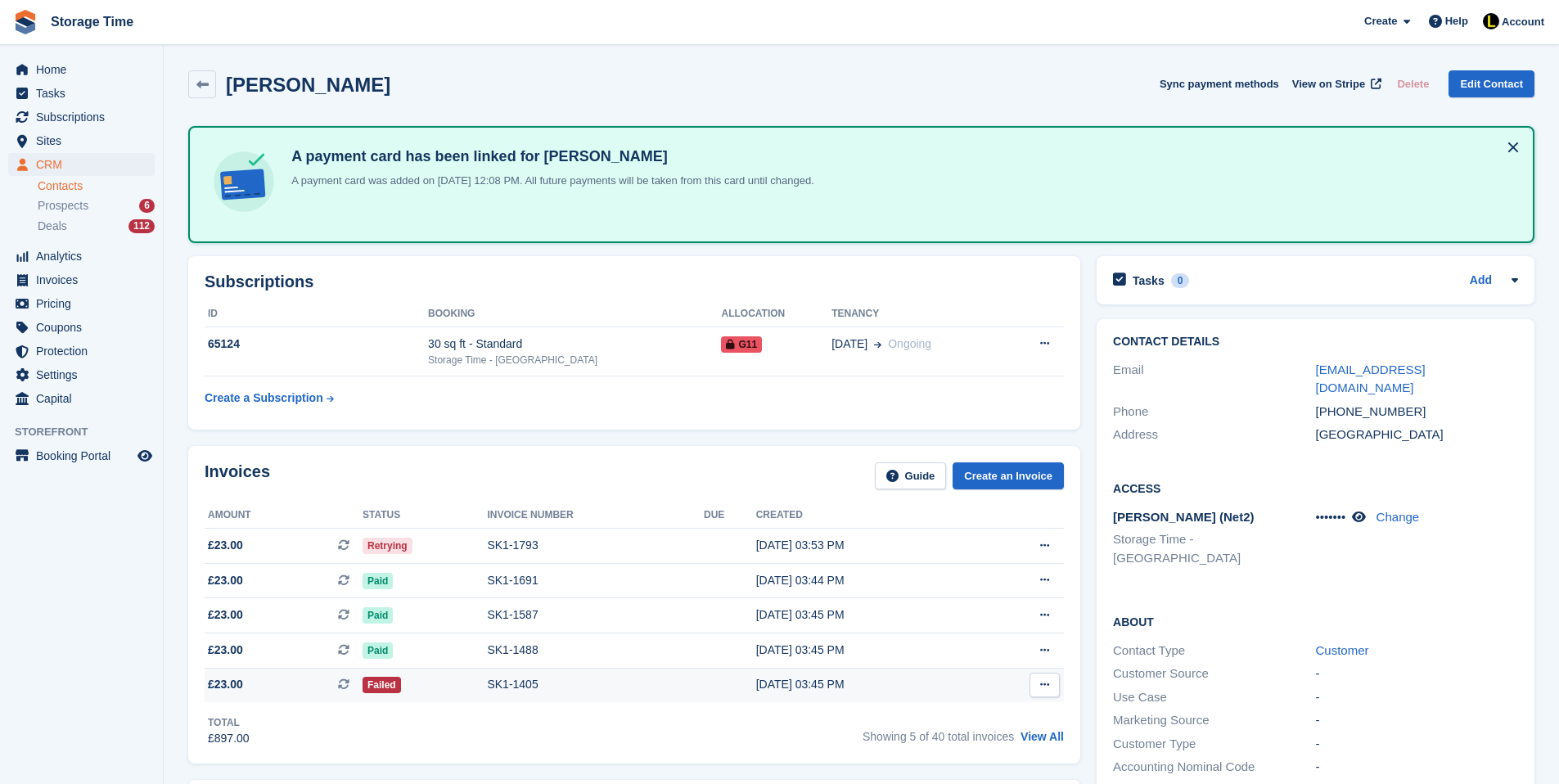
click at [464, 691] on div "Failed" at bounding box center [425, 685] width 124 height 17
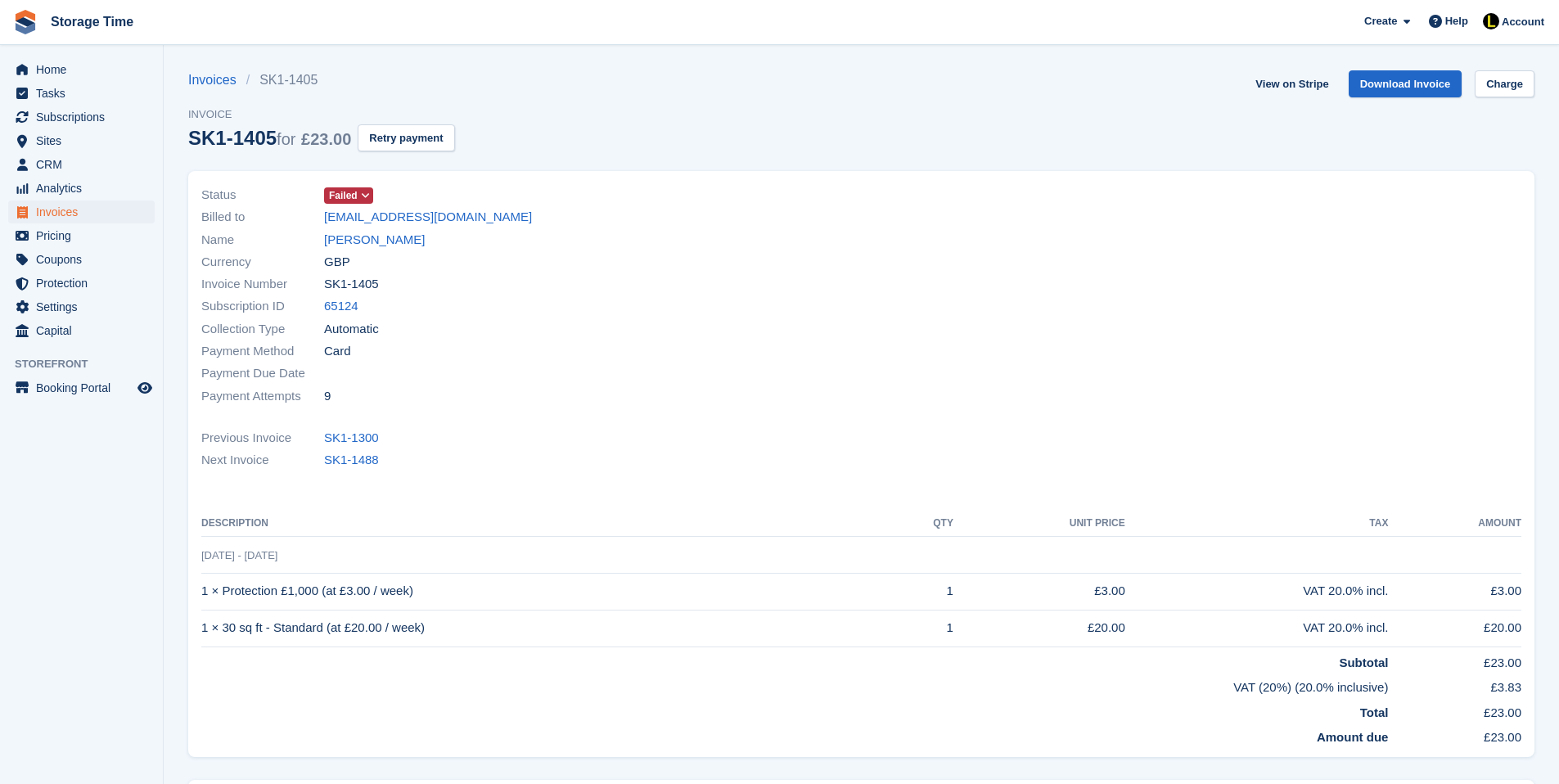
click at [361, 196] on icon at bounding box center [365, 195] width 9 height 10
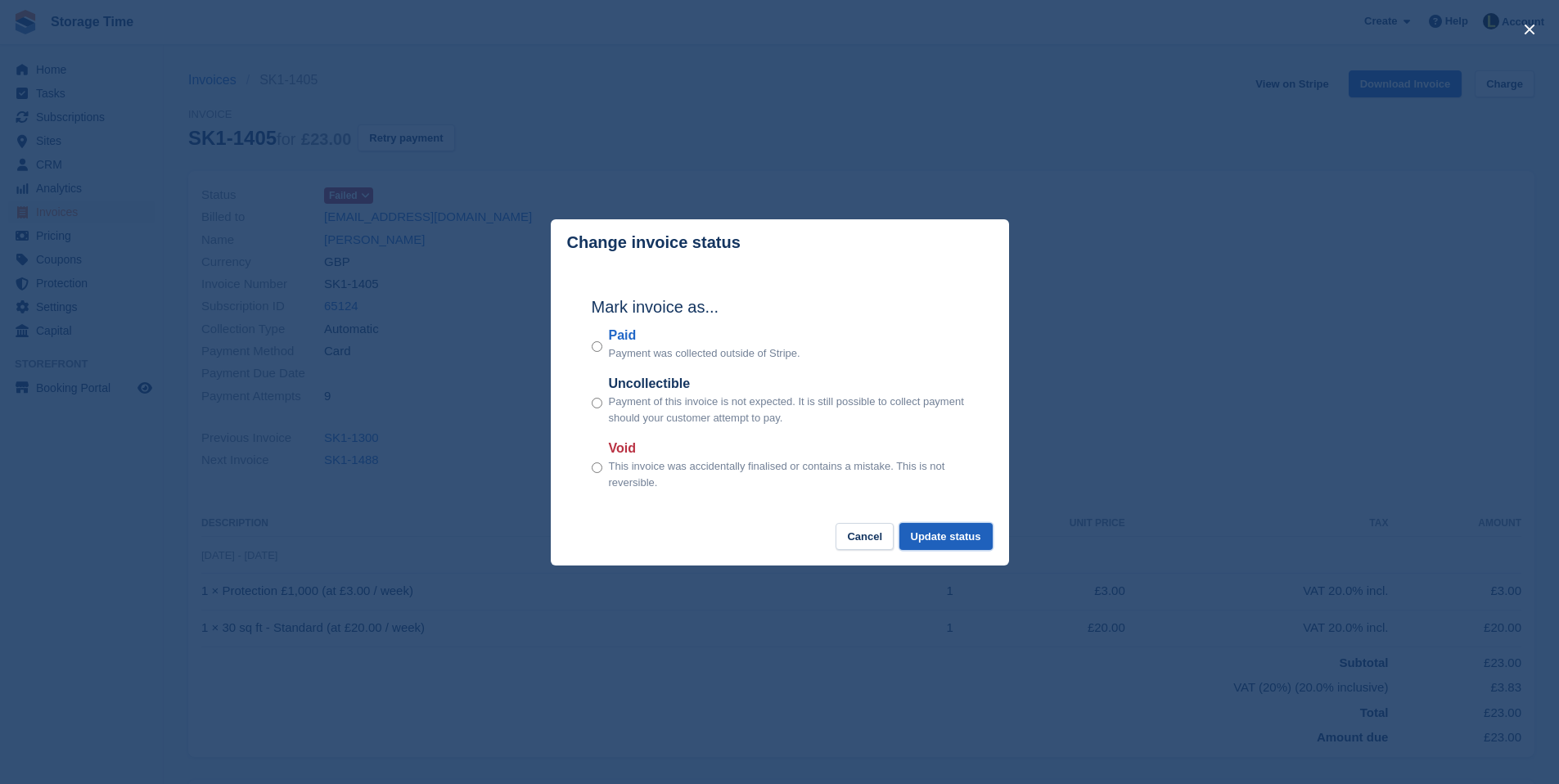
click at [930, 534] on button "Update status" at bounding box center [946, 536] width 93 height 27
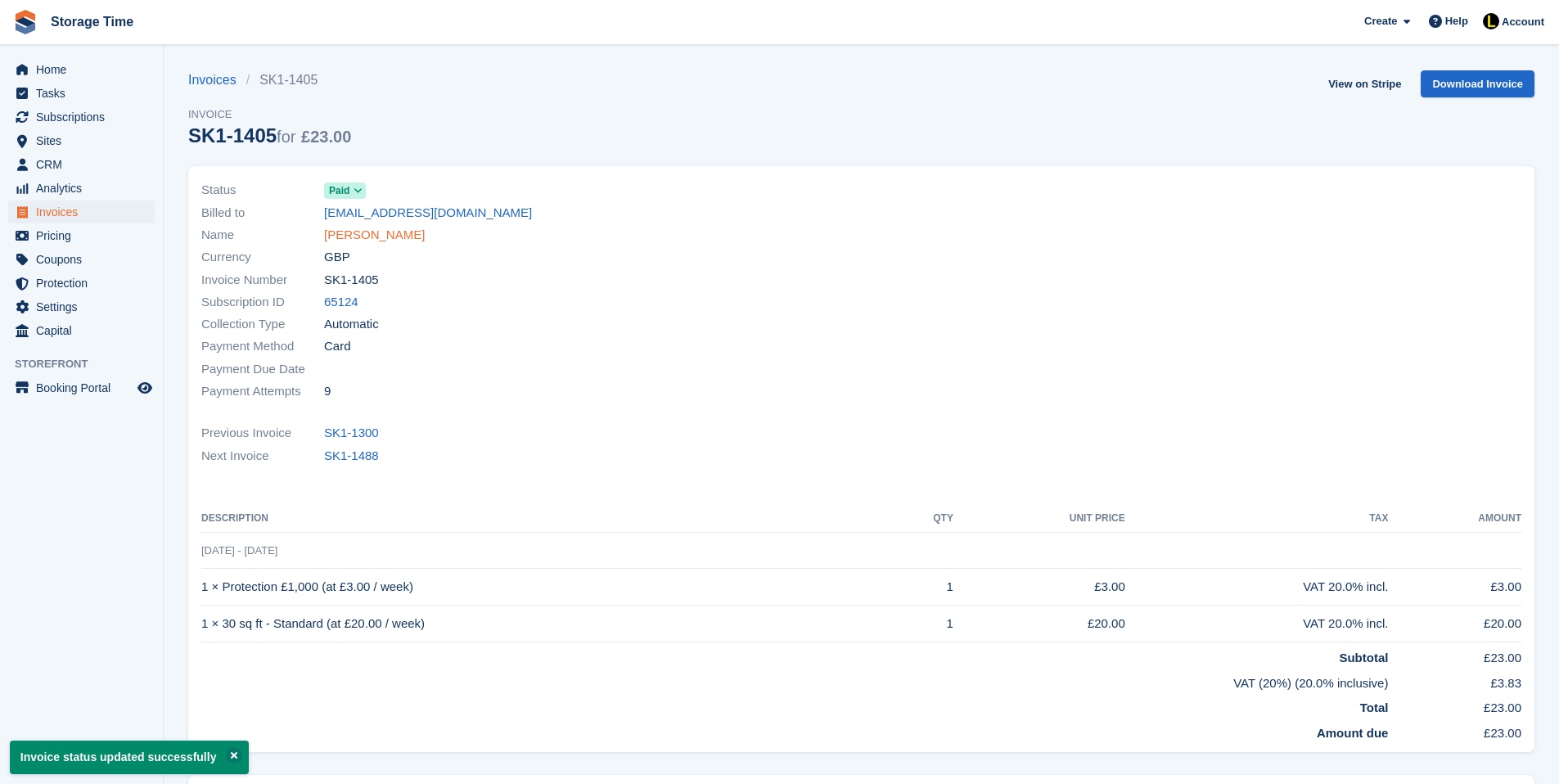
click at [378, 234] on link "Charlotte Moyo" at bounding box center [374, 235] width 100 height 19
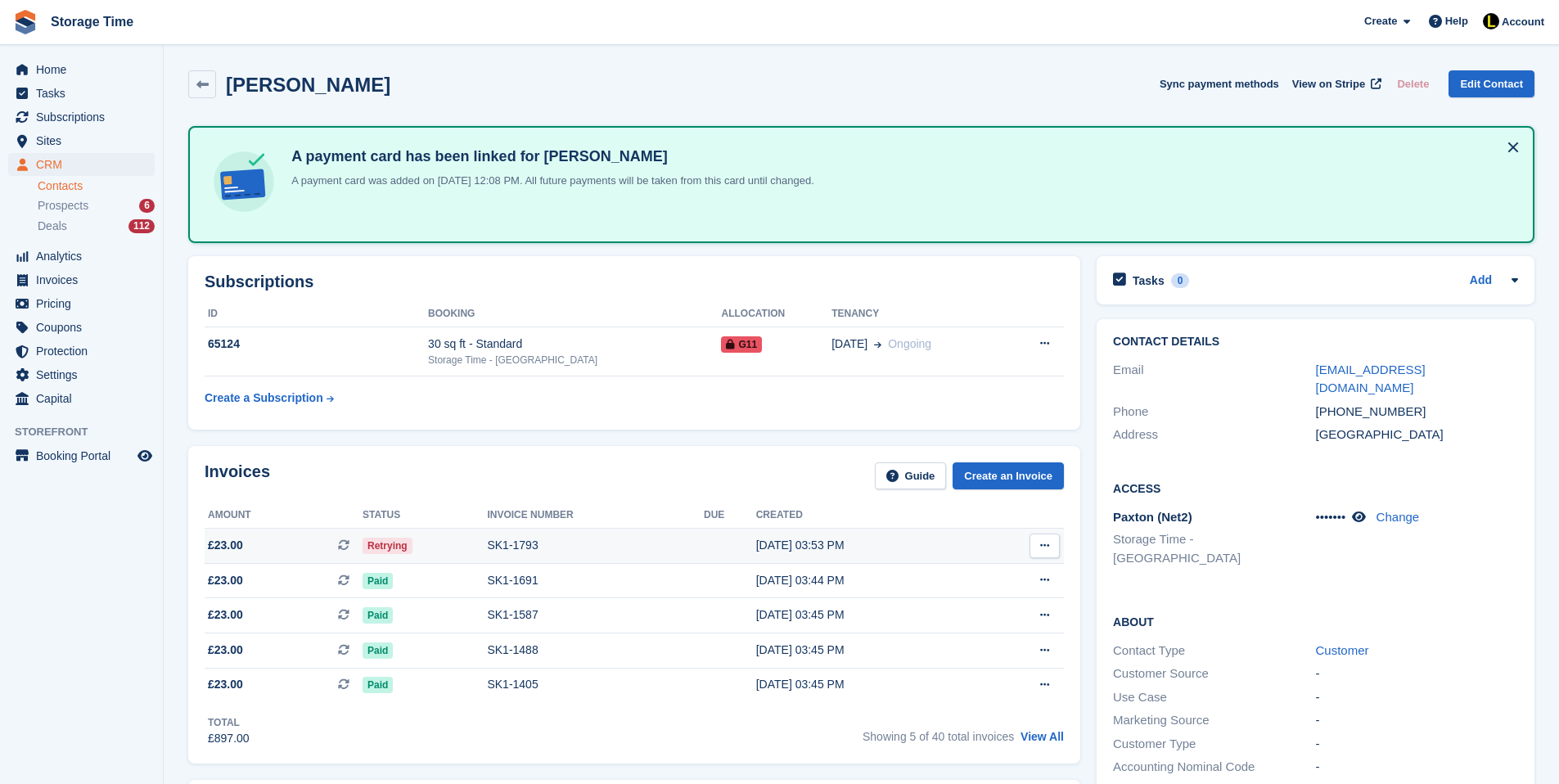
click at [512, 546] on div "SK1-1793" at bounding box center [595, 545] width 216 height 17
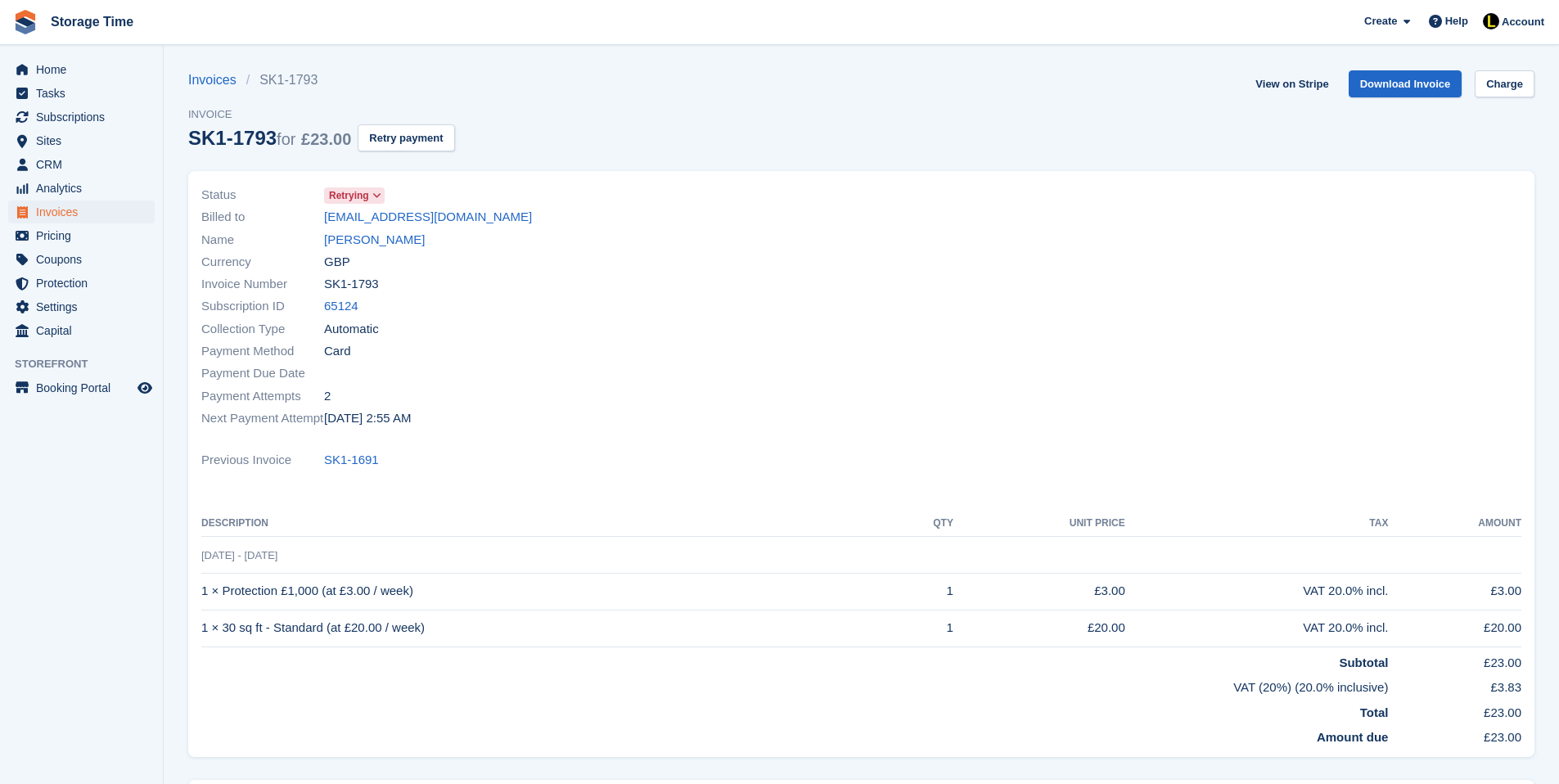
click at [368, 196] on span "Retrying" at bounding box center [348, 196] width 40 height 15
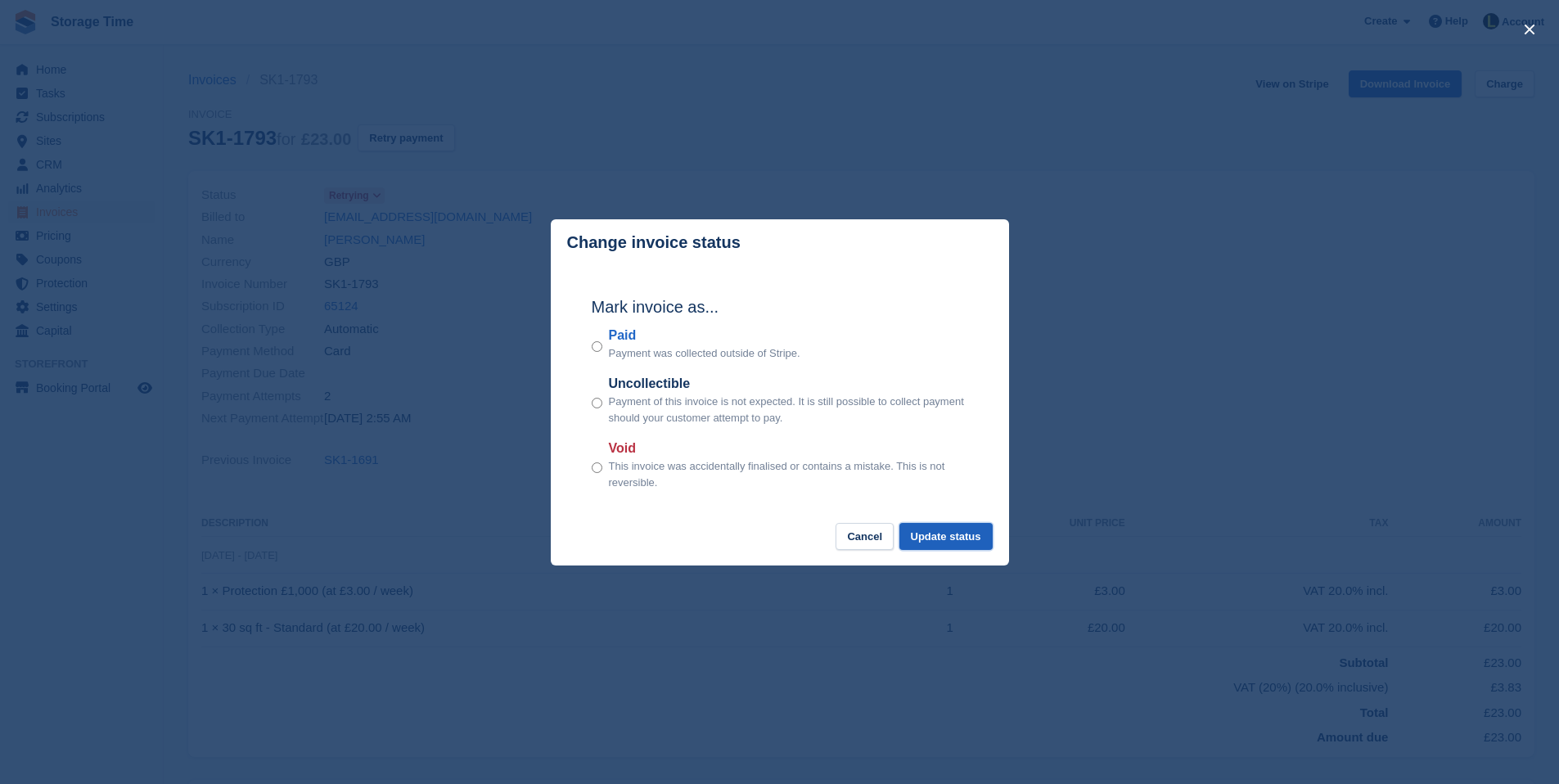
click at [936, 540] on button "Update status" at bounding box center [946, 536] width 93 height 27
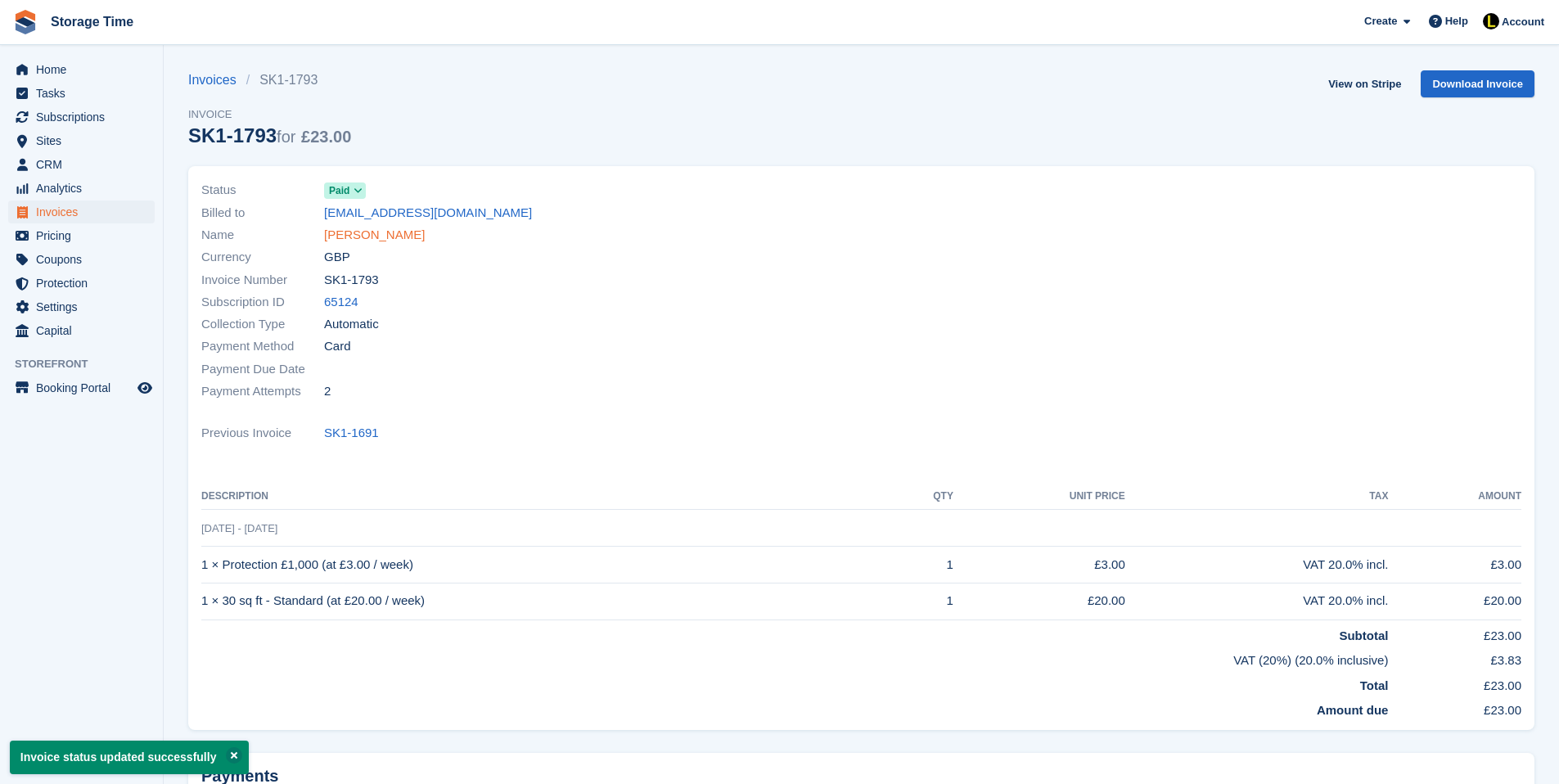
click at [339, 230] on link "Charlotte Moyo" at bounding box center [374, 235] width 100 height 19
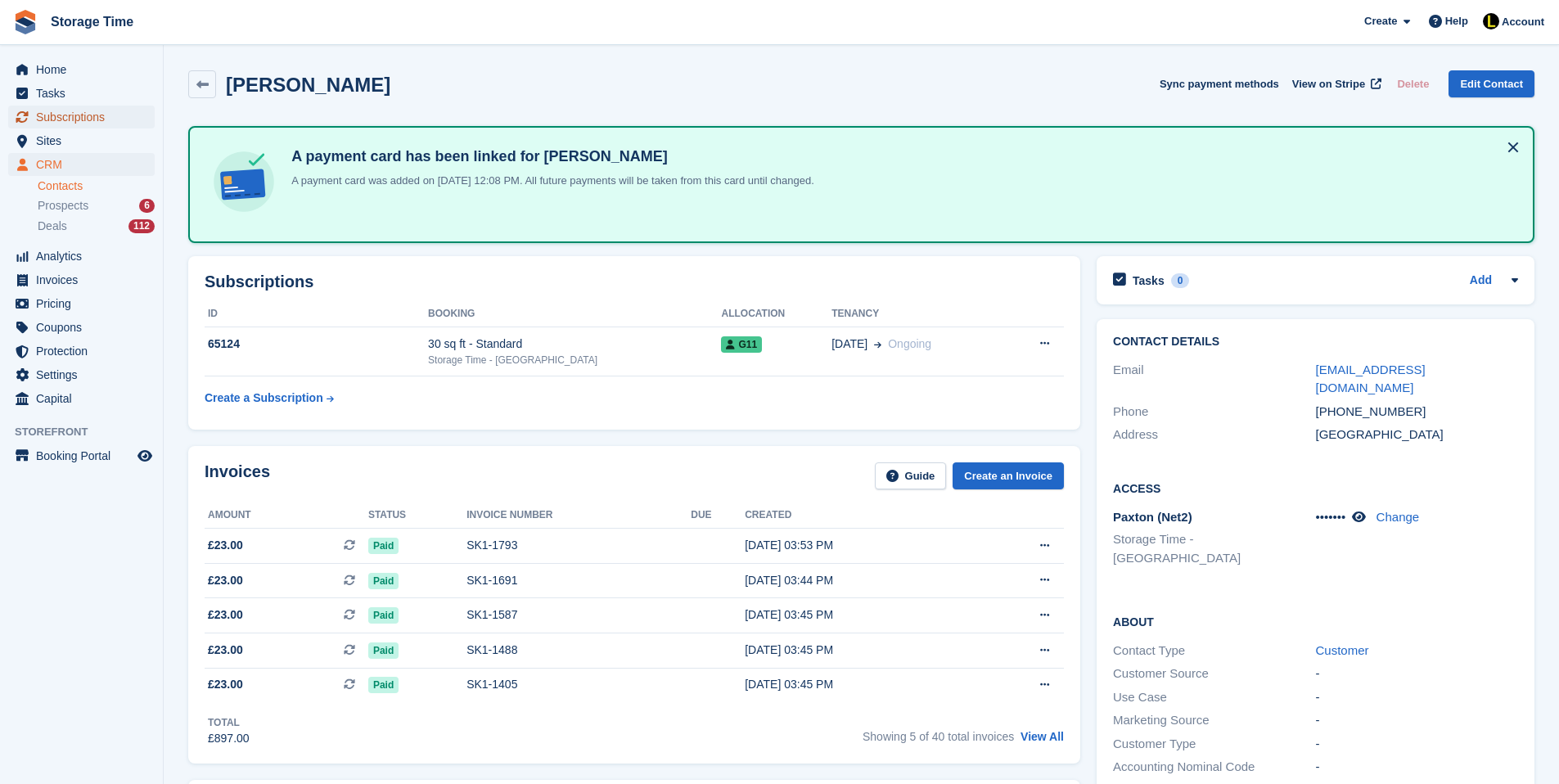
click at [89, 111] on span "Subscriptions" at bounding box center [85, 117] width 98 height 23
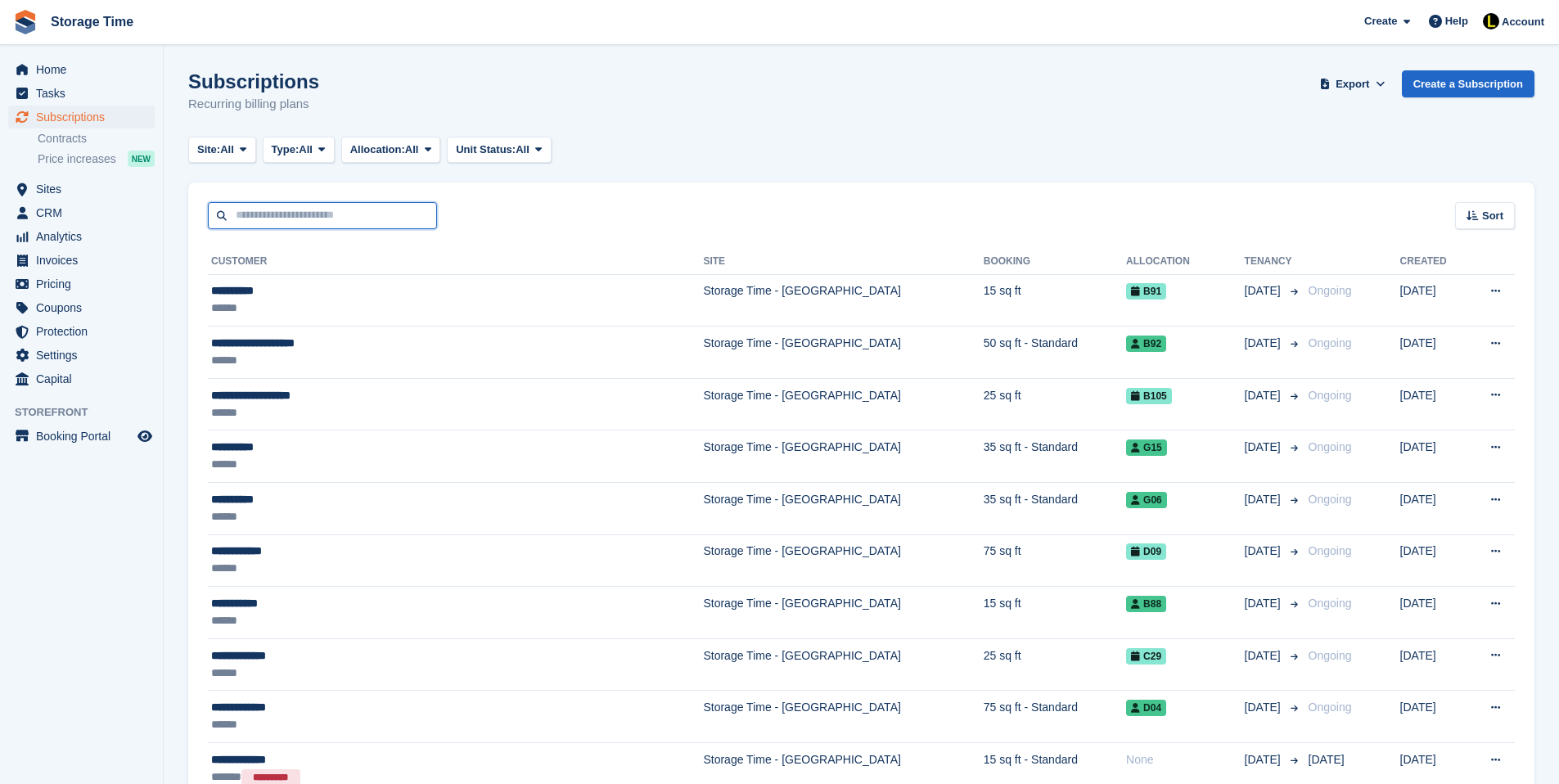
click at [288, 223] on input "text" at bounding box center [322, 216] width 229 height 27
type input "*****"
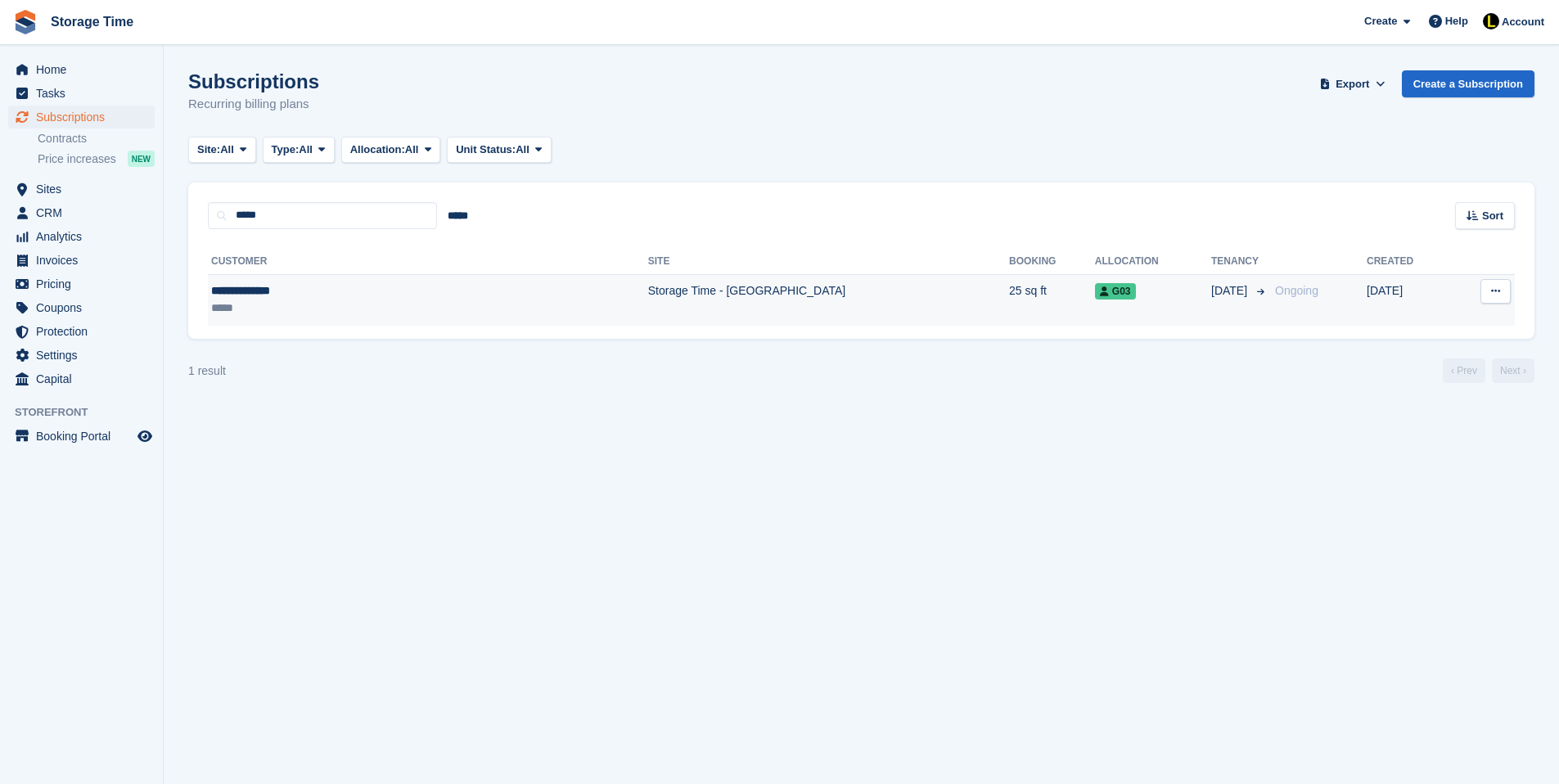
click at [1095, 287] on div "G03" at bounding box center [1153, 291] width 116 height 17
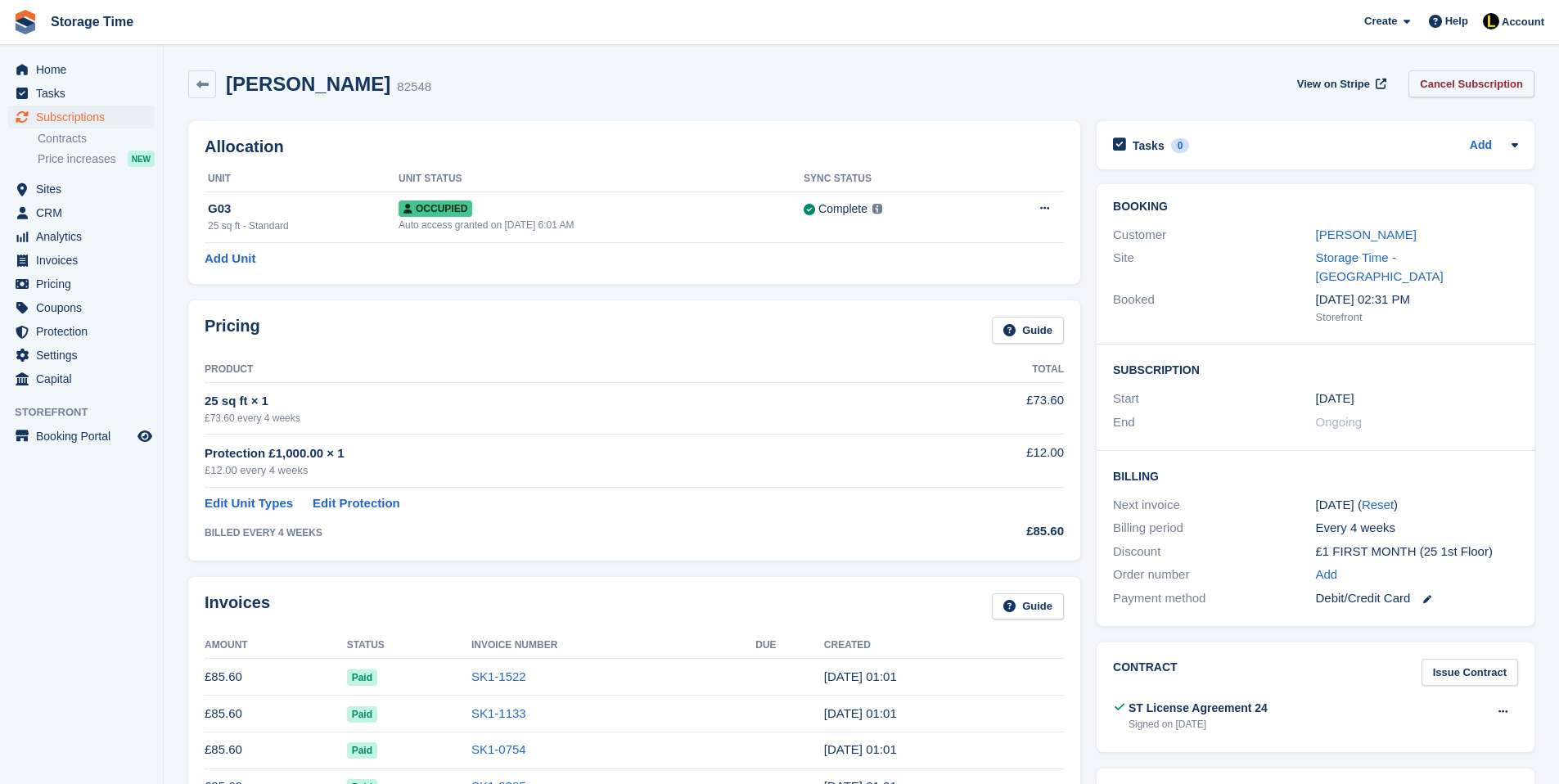
click at [1445, 86] on link "Cancel Subscription" at bounding box center [1472, 84] width 126 height 27
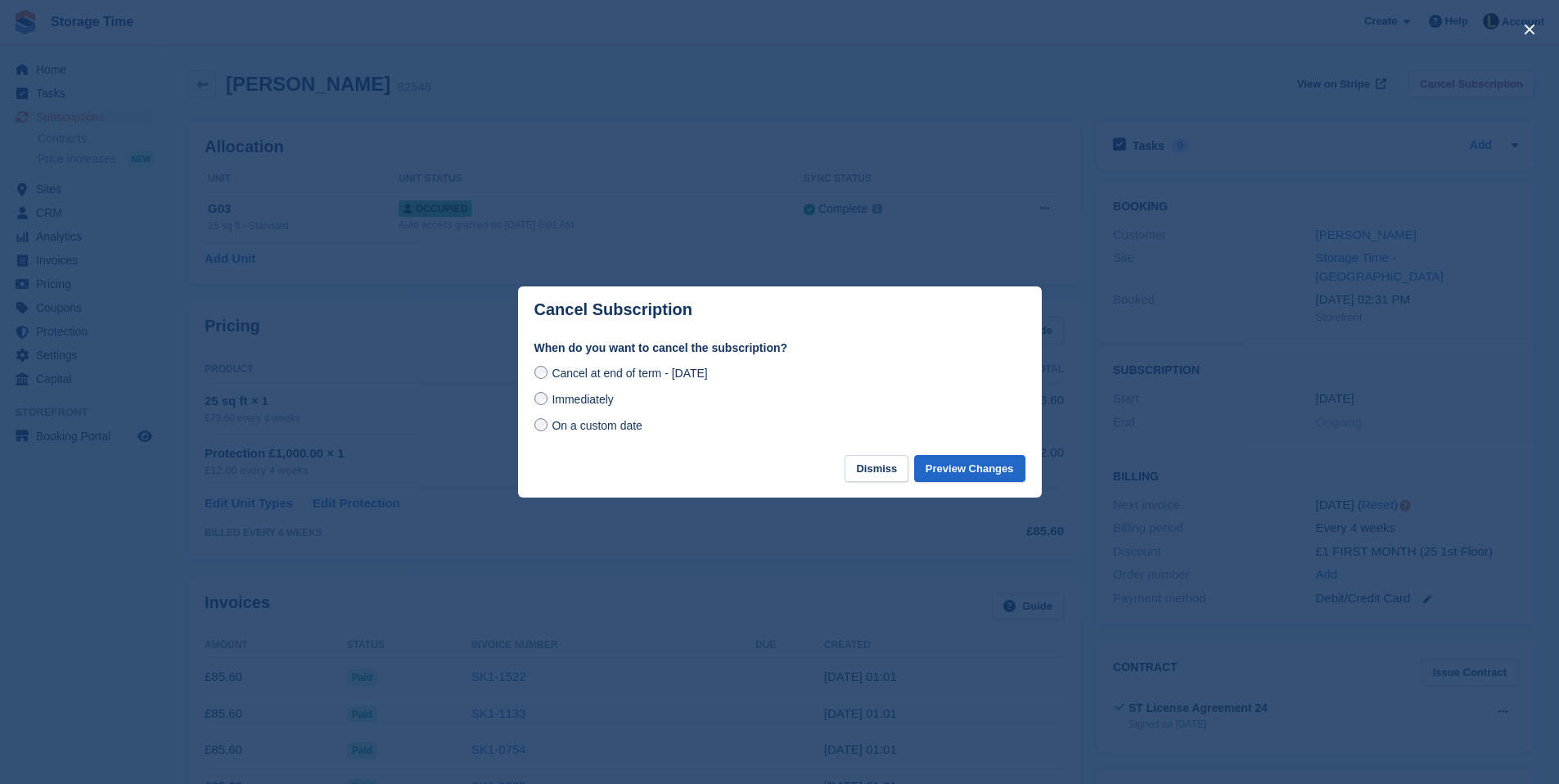
click at [598, 428] on span "On a custom date" at bounding box center [597, 425] width 91 height 13
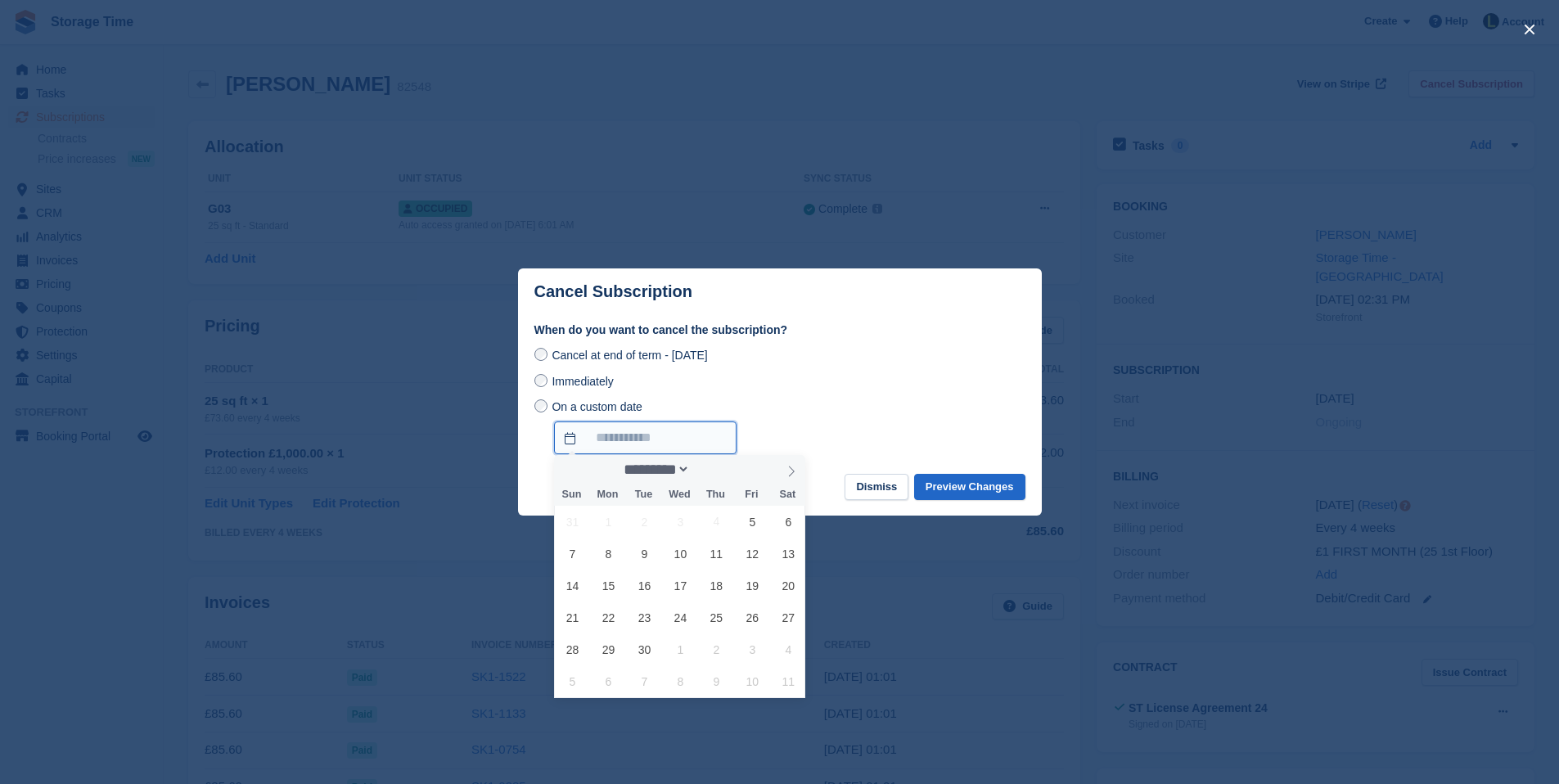
click at [642, 438] on input "On a custom date" at bounding box center [645, 438] width 182 height 33
click at [724, 580] on span "18" at bounding box center [716, 585] width 32 height 32
type input "**********"
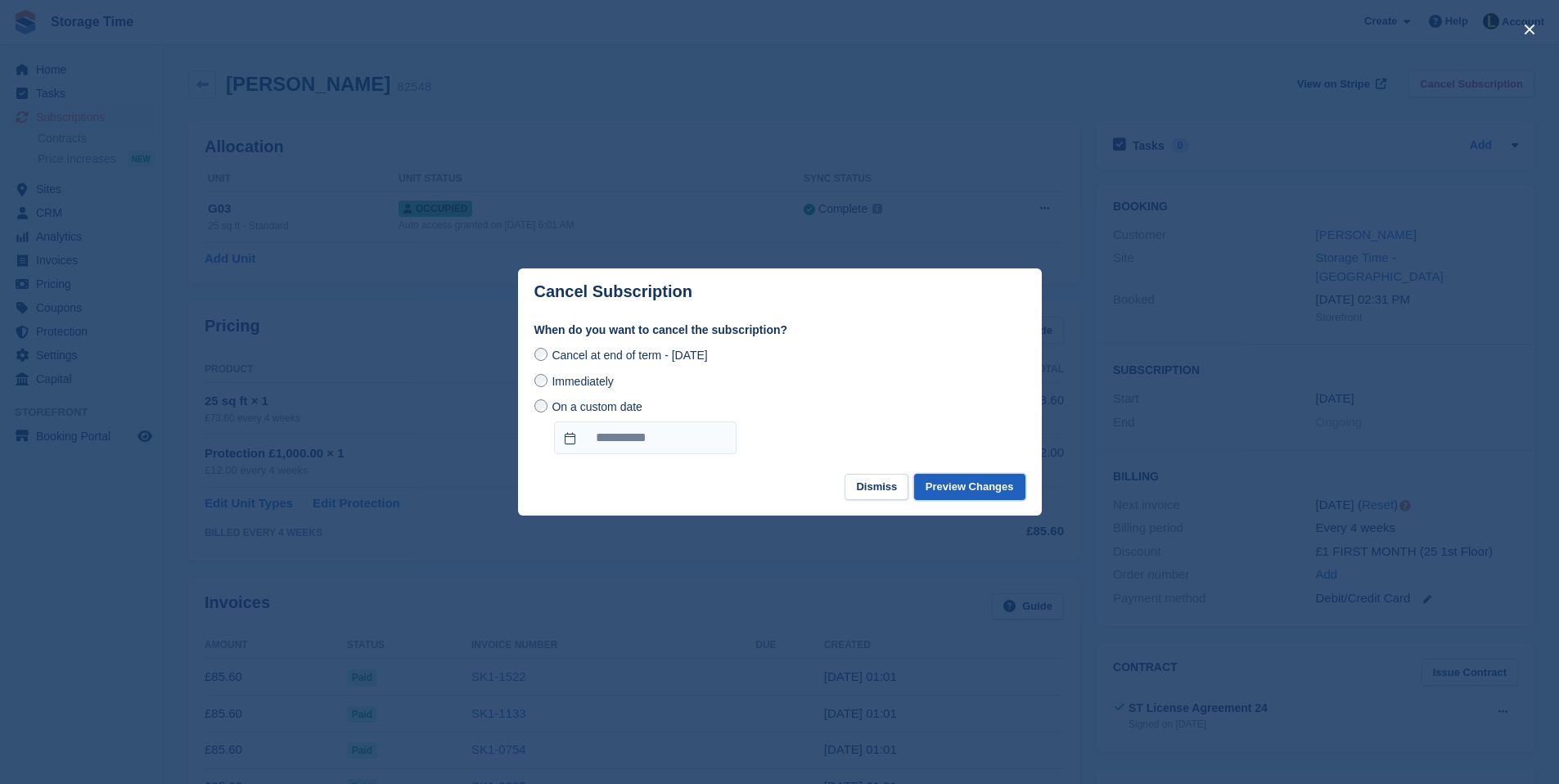
click at [967, 498] on button "Preview Changes" at bounding box center [970, 487] width 111 height 27
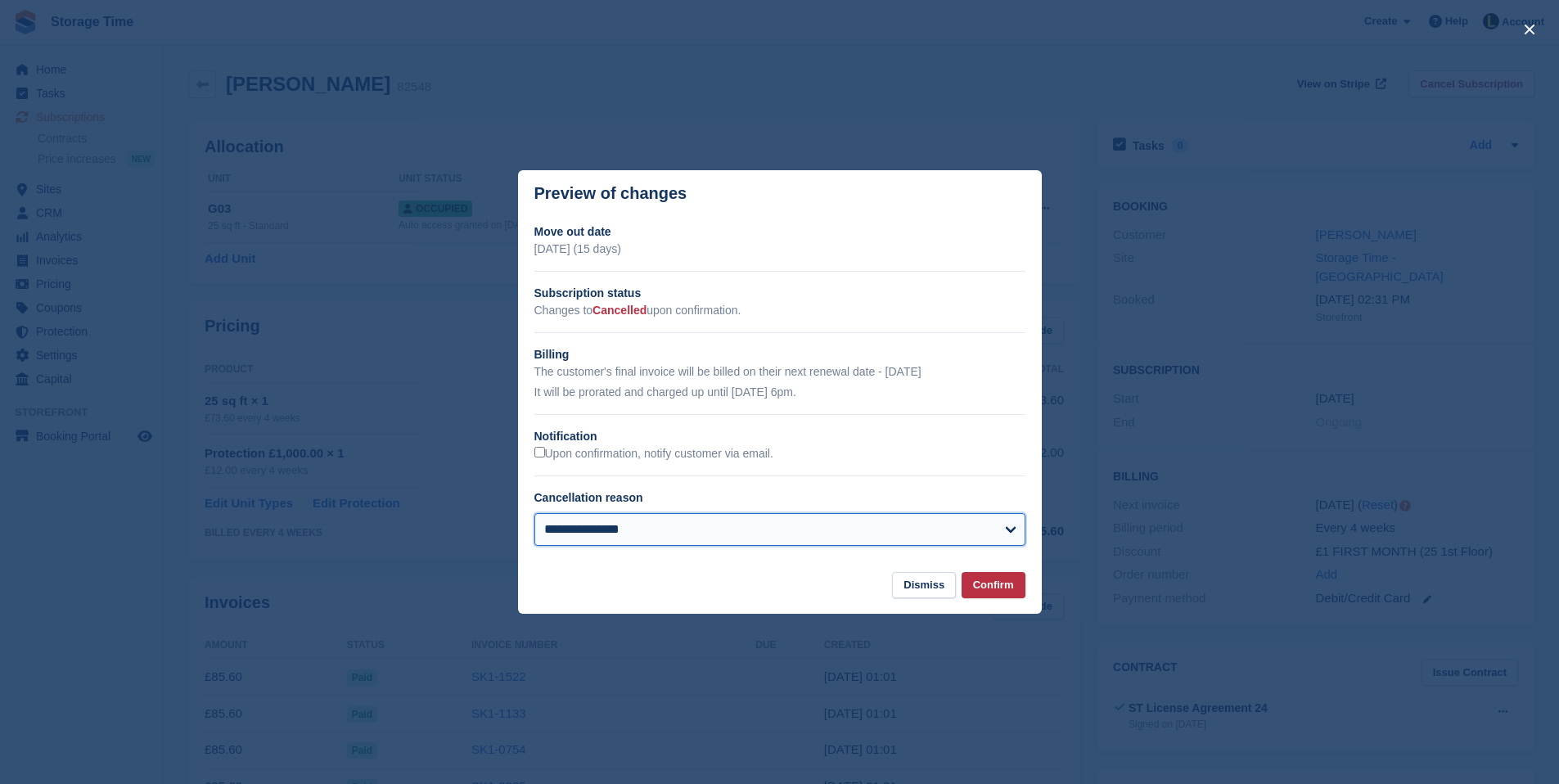
click at [909, 528] on select "**********" at bounding box center [780, 529] width 491 height 33
select select "**********"
click at [534, 513] on select "**********" at bounding box center [780, 529] width 491 height 33
click at [970, 583] on button "Confirm" at bounding box center [993, 585] width 64 height 27
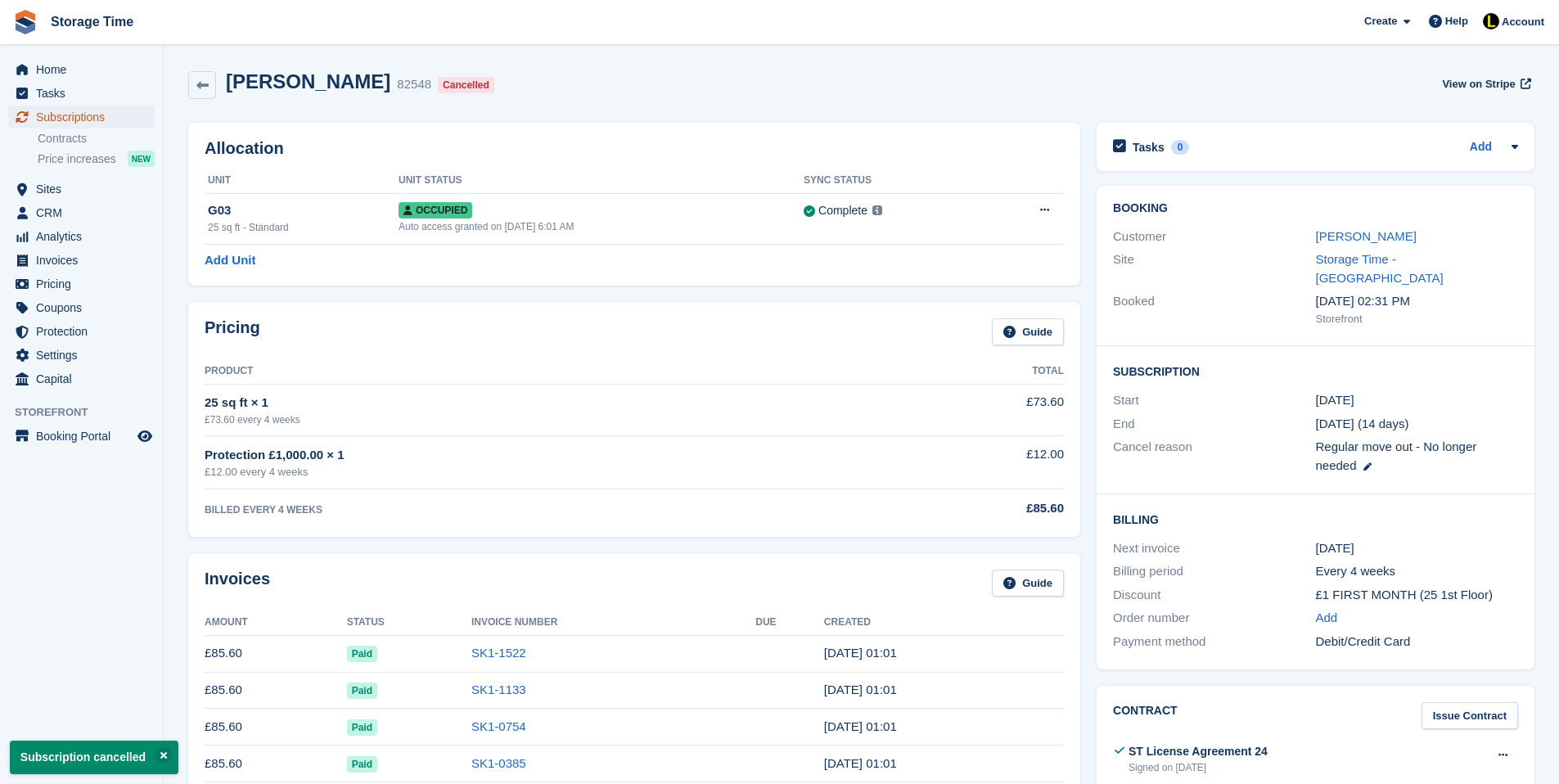
click at [111, 113] on span "Subscriptions" at bounding box center [85, 117] width 98 height 23
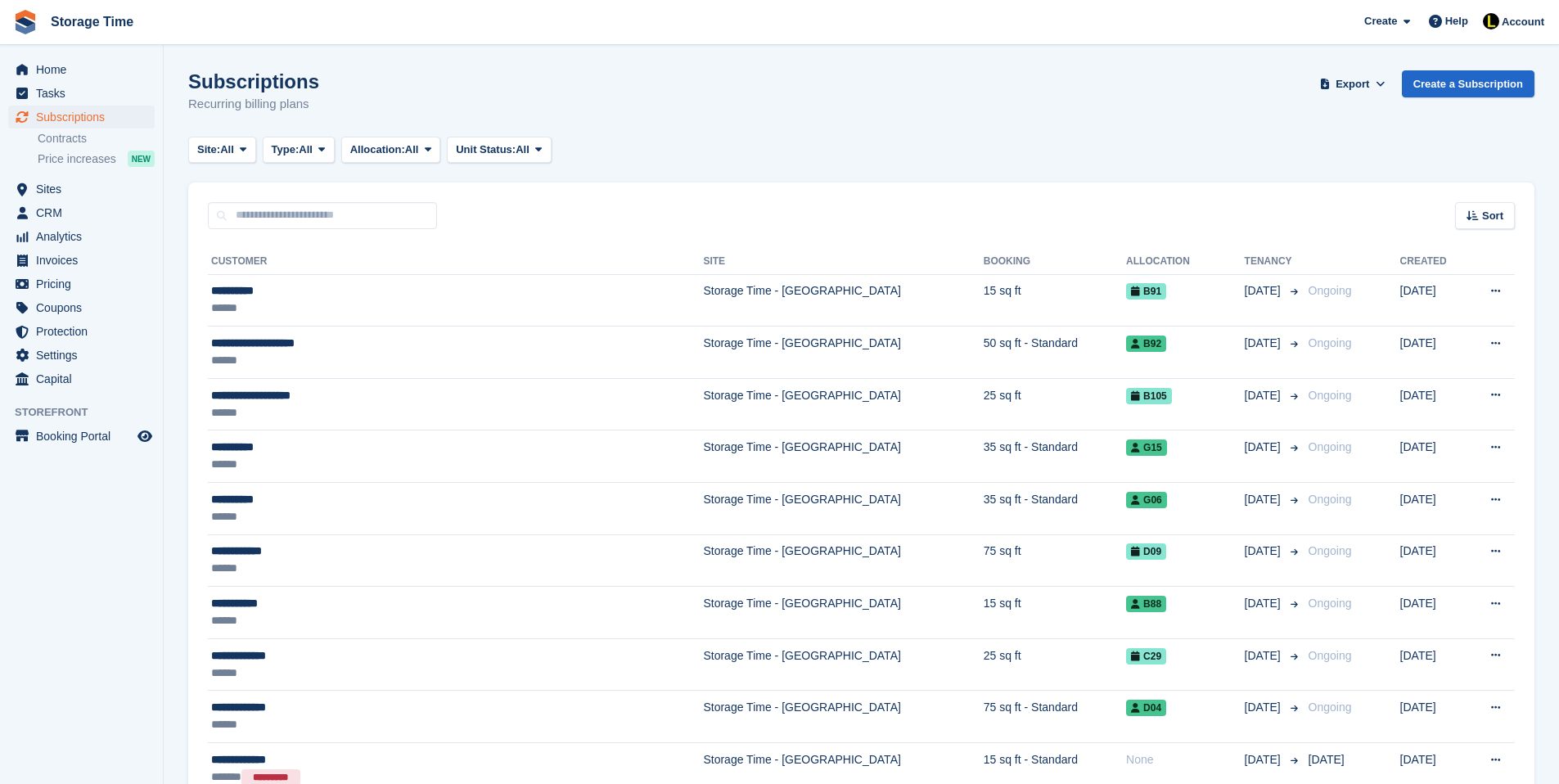
click at [990, 75] on div "Subscriptions Recurring billing plans Export Export Subscriptions Export a CSV …" at bounding box center [861, 102] width 1346 height 63
